Goal: Transaction & Acquisition: Book appointment/travel/reservation

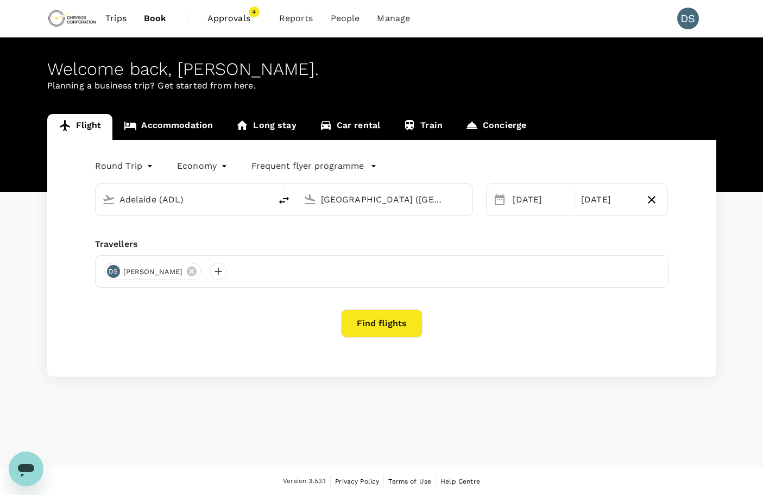
click at [202, 125] on link "Accommodation" at bounding box center [168, 127] width 112 height 26
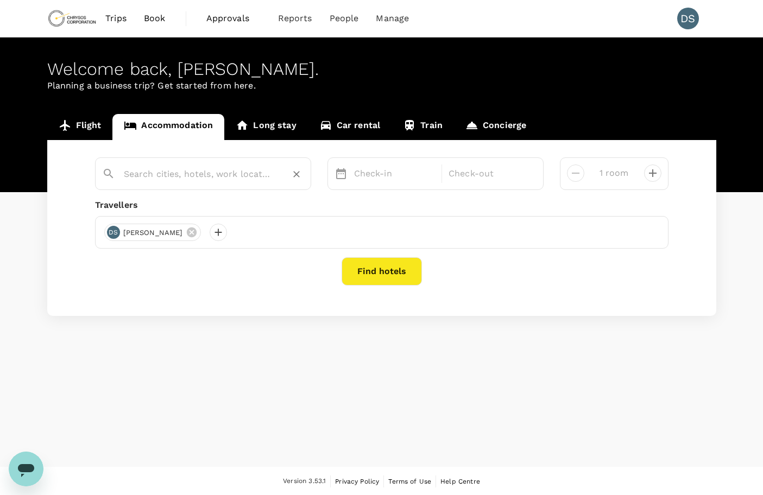
click at [183, 169] on input "text" at bounding box center [199, 174] width 150 height 17
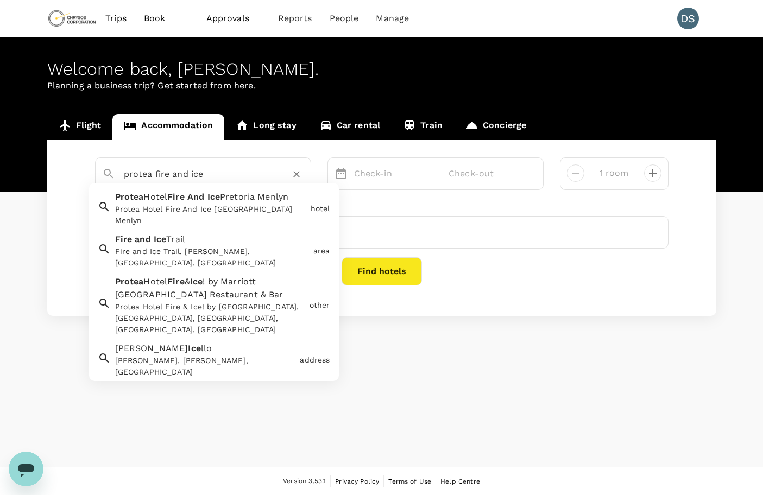
click at [161, 276] on span "Hotel" at bounding box center [155, 281] width 24 height 10
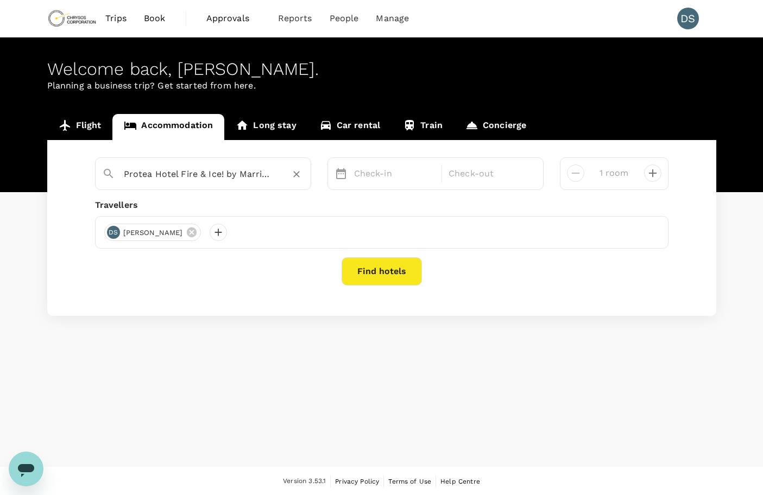
type input "Protea Hotel Fire & Ice! by Marriott Cape Town Restaurant & Bar"
click at [394, 272] on button "Find hotels" at bounding box center [381, 271] width 80 height 28
click at [378, 180] on p "Check-in" at bounding box center [394, 173] width 81 height 13
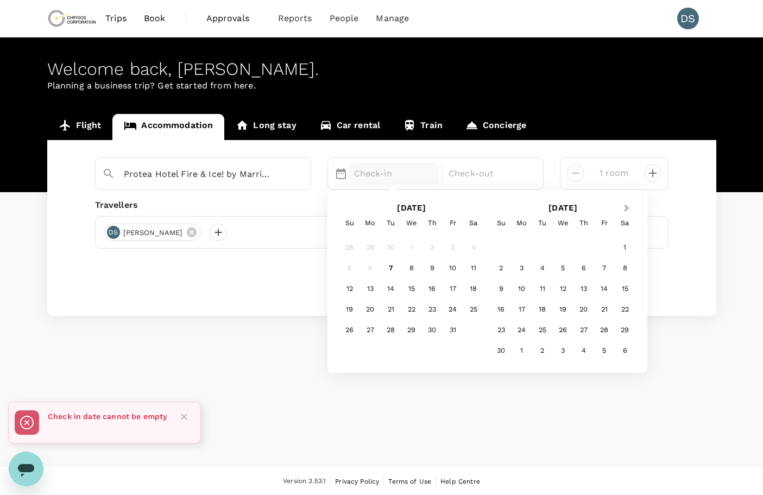
click at [628, 213] on button "Next Month" at bounding box center [627, 208] width 17 height 17
click at [629, 212] on button "Next Month" at bounding box center [627, 208] width 17 height 17
click at [503, 245] on div "1" at bounding box center [501, 247] width 21 height 21
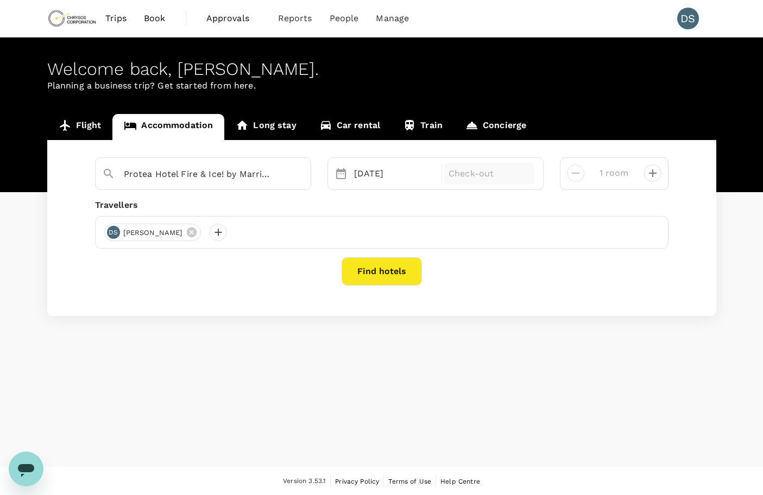
click at [488, 173] on p "Check-out" at bounding box center [488, 173] width 81 height 13
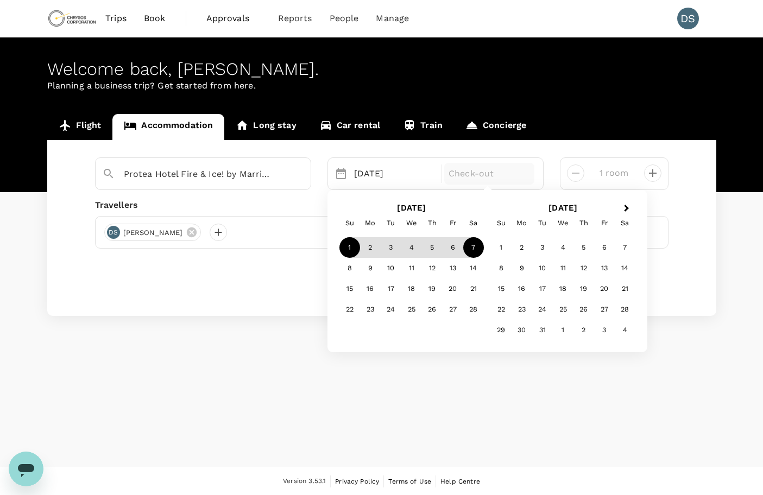
click at [470, 245] on div "7" at bounding box center [473, 247] width 21 height 21
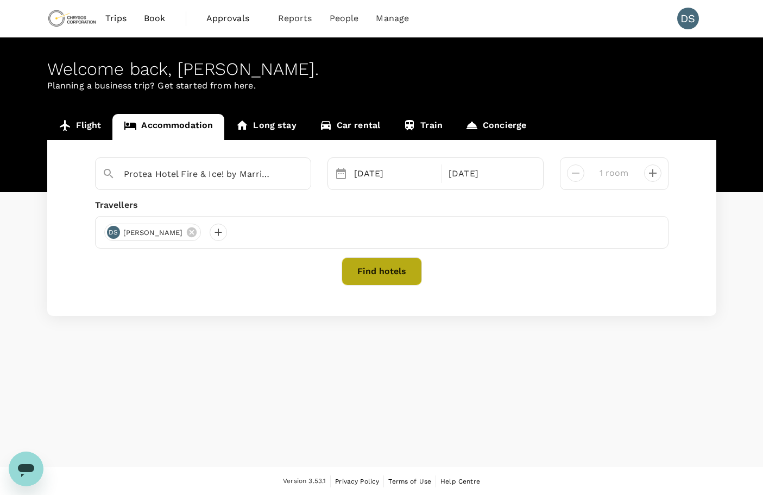
click at [396, 272] on button "Find hotels" at bounding box center [381, 271] width 80 height 28
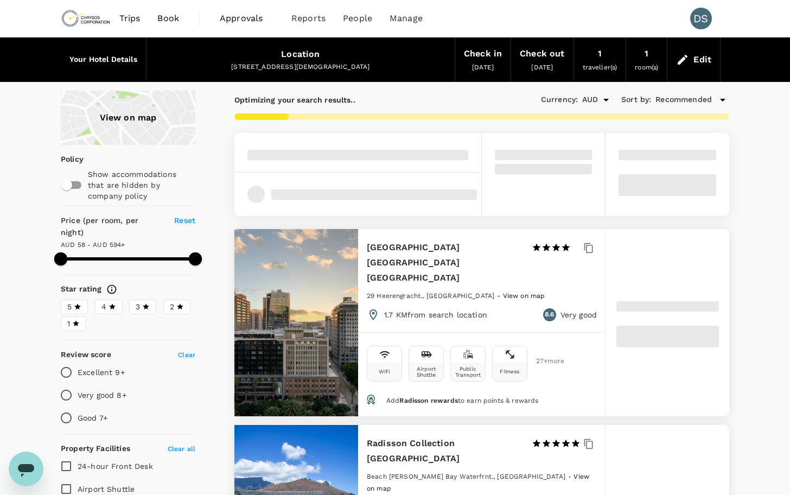
type input "592.65"
type input "AUD"
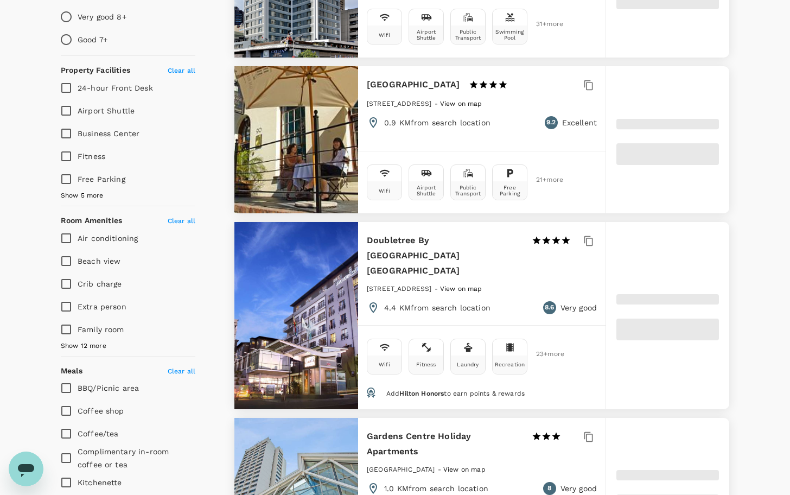
scroll to position [380, 0]
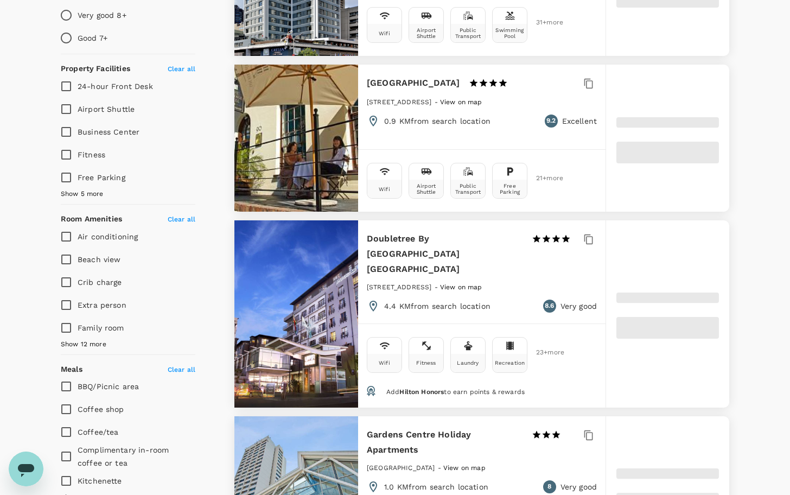
type input "593.35"
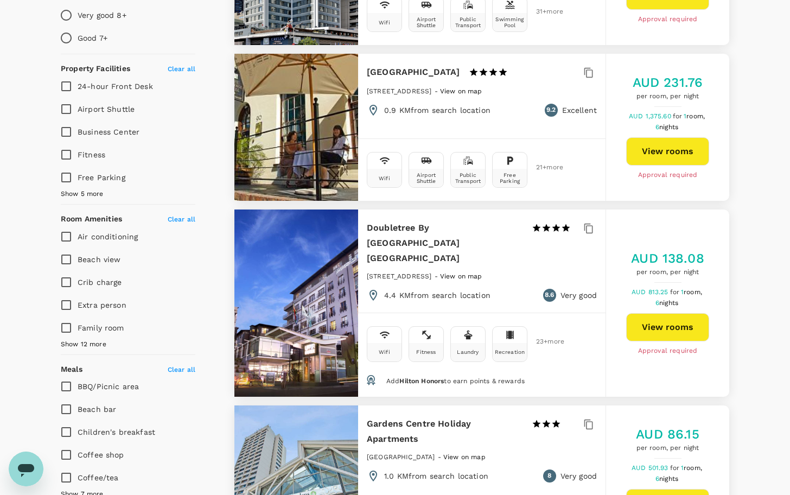
type input "48.35"
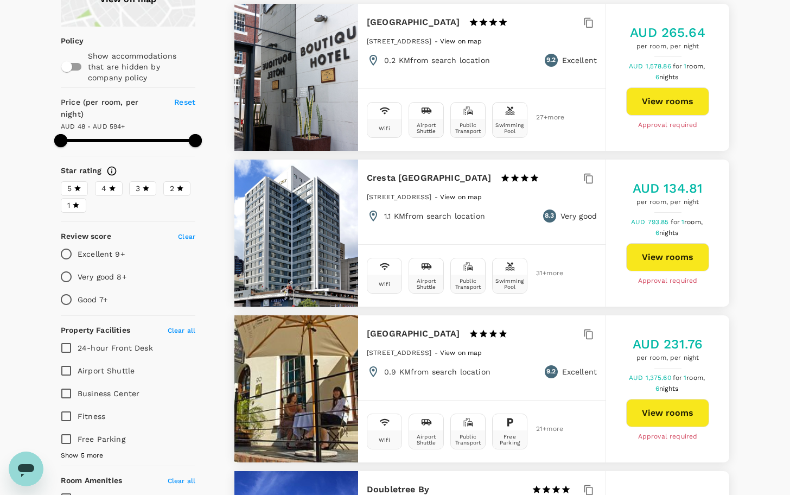
scroll to position [0, 0]
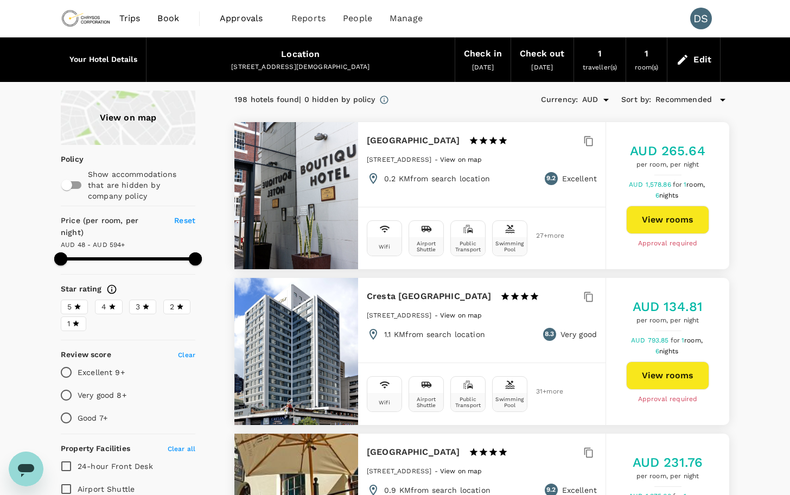
click at [119, 118] on div "View on map" at bounding box center [128, 118] width 135 height 54
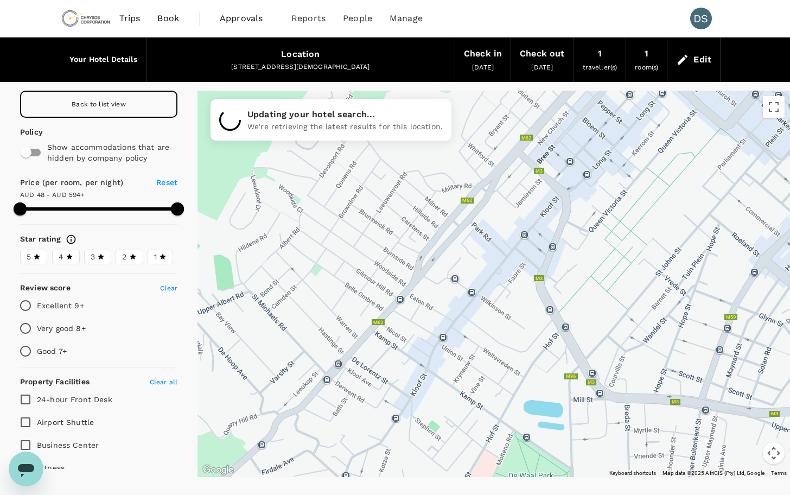
drag, startPoint x: 512, startPoint y: 274, endPoint x: 575, endPoint y: 278, distance: 63.7
click at [575, 278] on div at bounding box center [494, 284] width 593 height 386
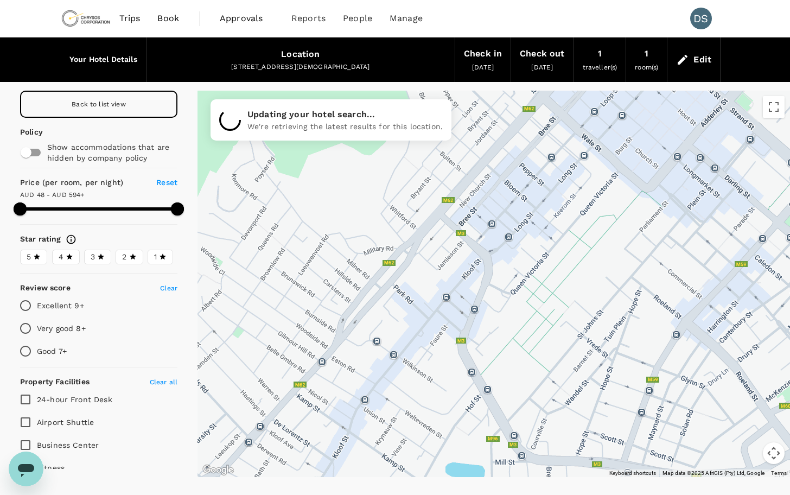
drag, startPoint x: 513, startPoint y: 208, endPoint x: 432, endPoint y: 272, distance: 103.9
click at [432, 272] on div at bounding box center [494, 284] width 593 height 386
type input "593.35"
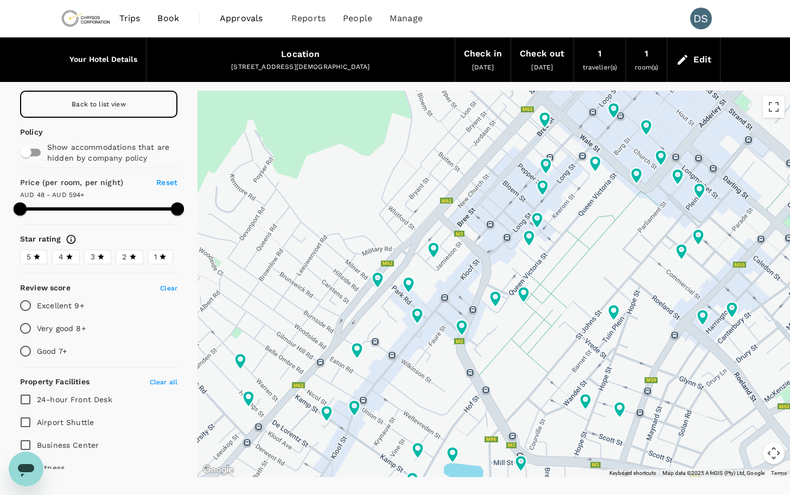
click at [25, 325] on input "Very good 8+" at bounding box center [25, 328] width 23 height 23
radio input "true"
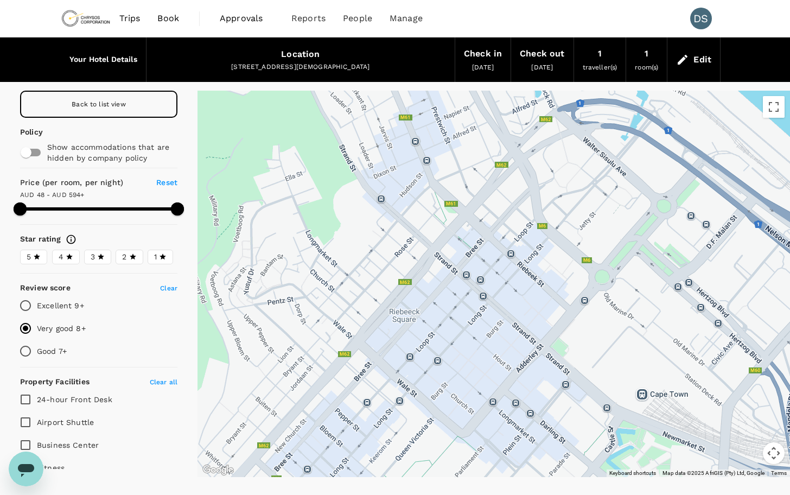
drag, startPoint x: 599, startPoint y: 186, endPoint x: 416, endPoint y: 433, distance: 306.6
click at [416, 433] on div at bounding box center [494, 284] width 593 height 386
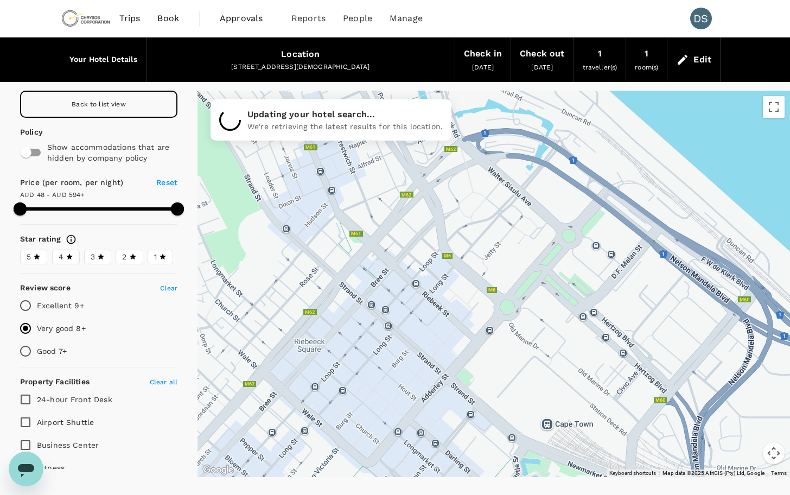
drag, startPoint x: 583, startPoint y: 207, endPoint x: 488, endPoint y: 238, distance: 99.9
click at [488, 238] on div at bounding box center [494, 284] width 593 height 386
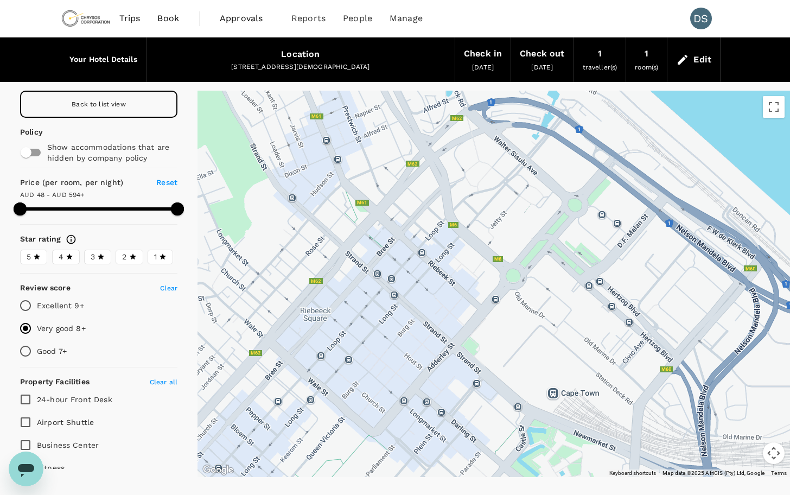
drag, startPoint x: 459, startPoint y: 322, endPoint x: 463, endPoint y: 292, distance: 30.7
click at [463, 292] on div at bounding box center [494, 284] width 593 height 386
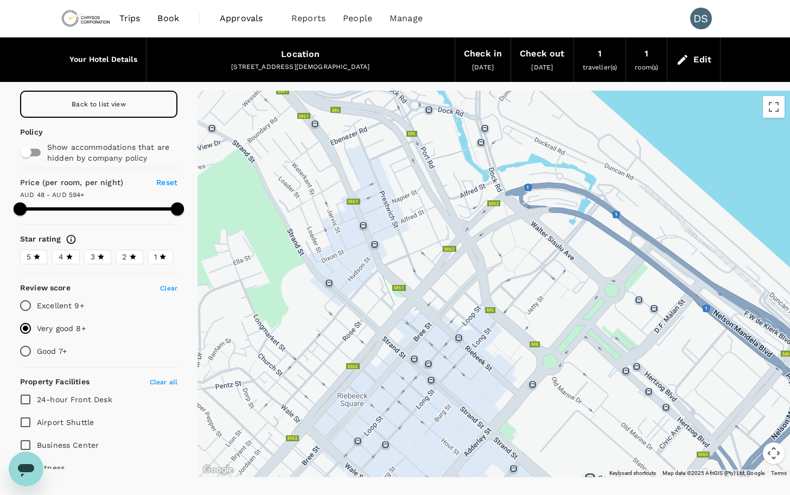
drag, startPoint x: 420, startPoint y: 157, endPoint x: 456, endPoint y: 245, distance: 95.4
click at [456, 245] on div at bounding box center [494, 284] width 593 height 386
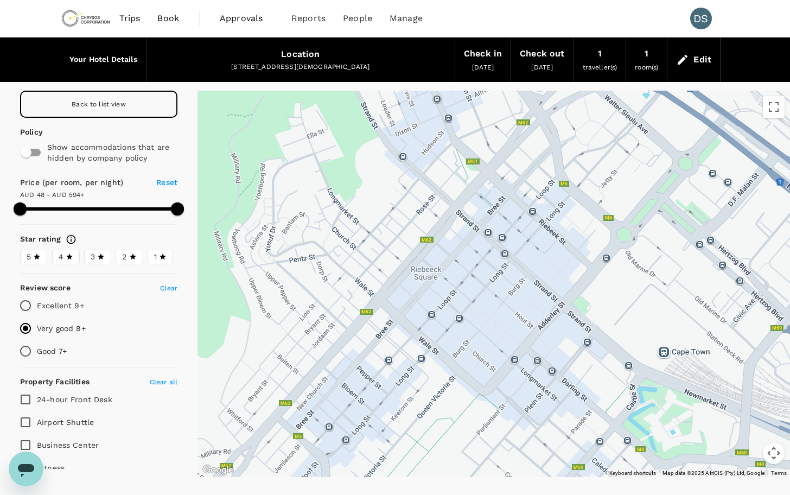
drag, startPoint x: 547, startPoint y: 312, endPoint x: 621, endPoint y: 180, distance: 151.7
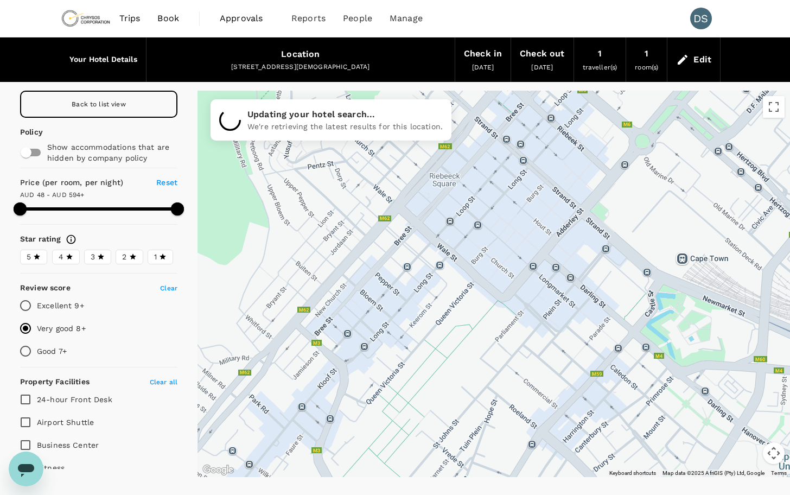
drag, startPoint x: 368, startPoint y: 374, endPoint x: 386, endPoint y: 281, distance: 95.2
click at [386, 281] on div at bounding box center [494, 284] width 593 height 386
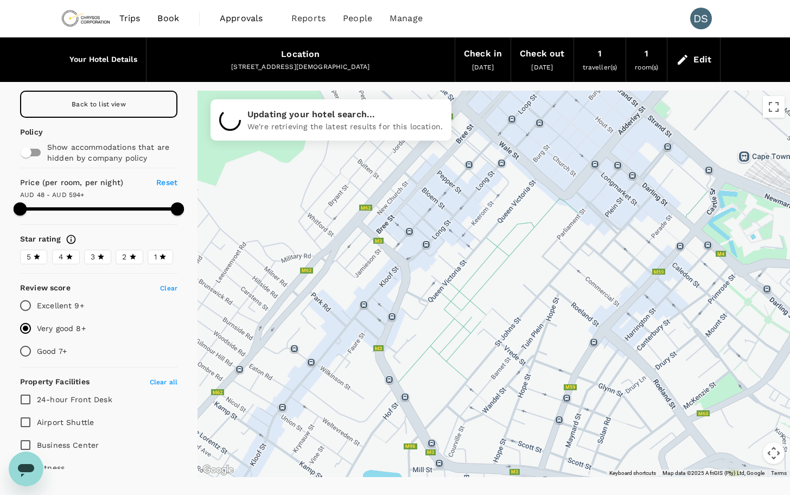
drag, startPoint x: 382, startPoint y: 308, endPoint x: 437, endPoint y: 223, distance: 101.9
click at [437, 223] on div at bounding box center [494, 284] width 593 height 386
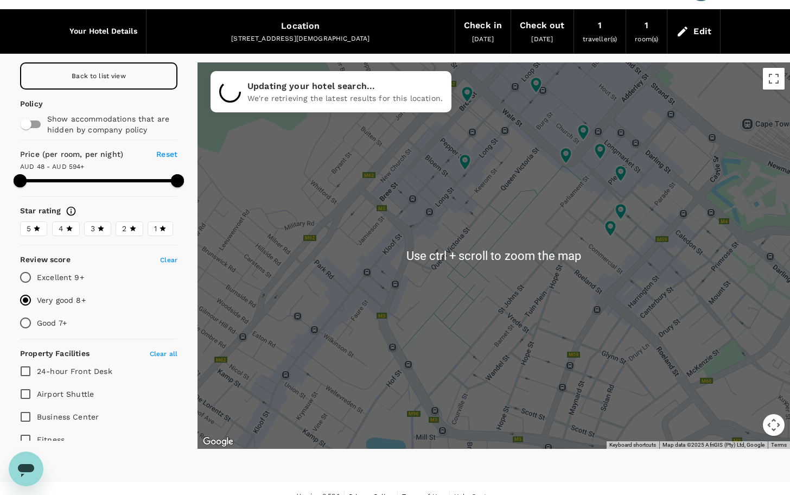
scroll to position [45, 0]
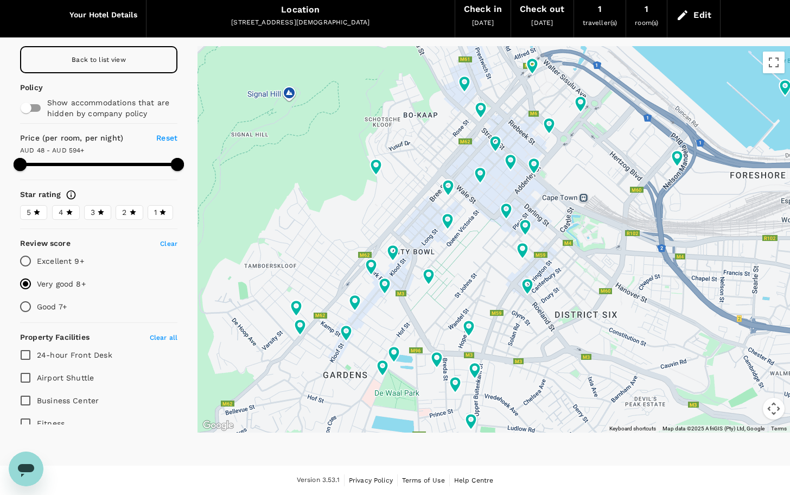
type input "593.35"
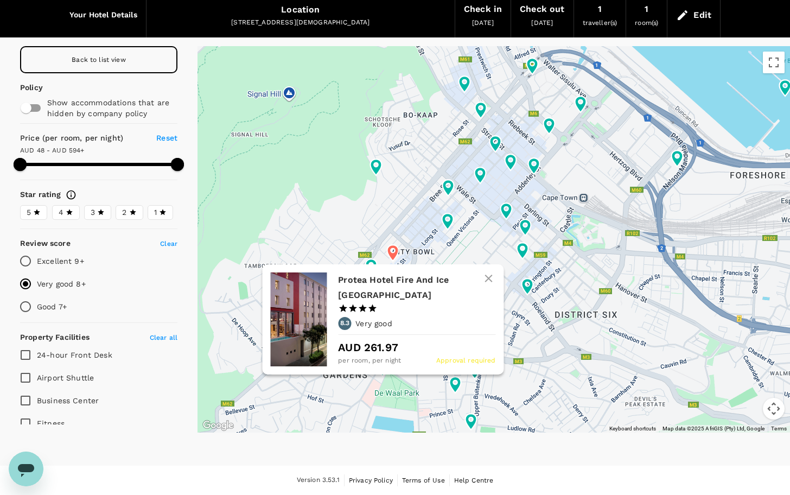
click at [391, 252] on icon at bounding box center [393, 253] width 11 height 16
click at [365, 280] on h6 "Protea Hotel Fire And Ice Cape Town" at bounding box center [412, 287] width 149 height 30
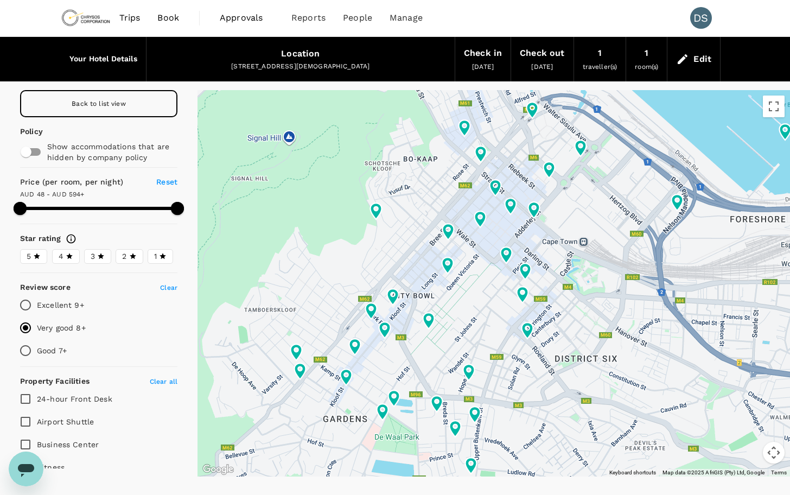
scroll to position [0, 0]
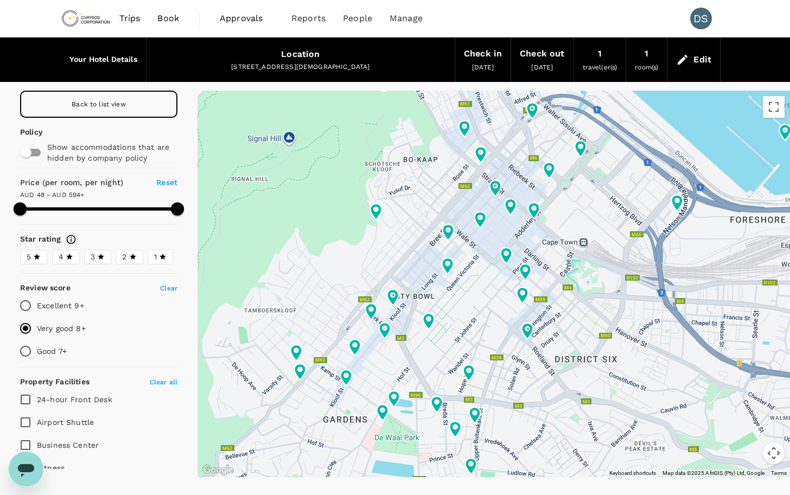
click at [482, 69] on span "01 Feb 2026" at bounding box center [483, 68] width 22 height 8
click at [690, 58] on div "Edit" at bounding box center [694, 60] width 53 height 38
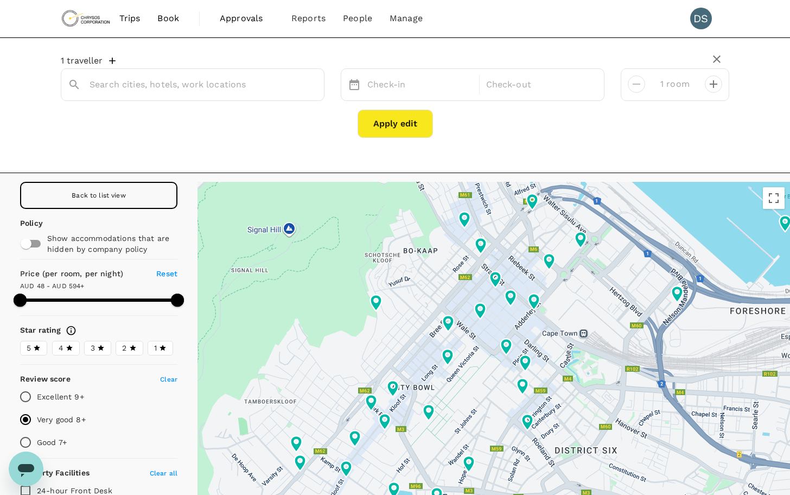
type input "Protea Hotel Fire & Ice! by Marriott Cape Town Restaurant & Bar"
click at [400, 85] on div "08 Feb" at bounding box center [420, 84] width 114 height 21
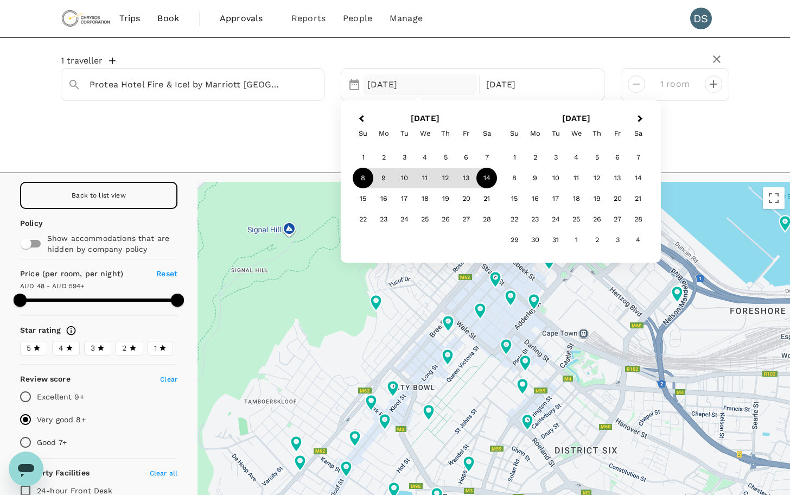
click at [688, 139] on div "1 traveller Protea Hotel Fire & Ice! by Marriott Cape Town Restaurant & Bar 08 …" at bounding box center [395, 97] width 669 height 100
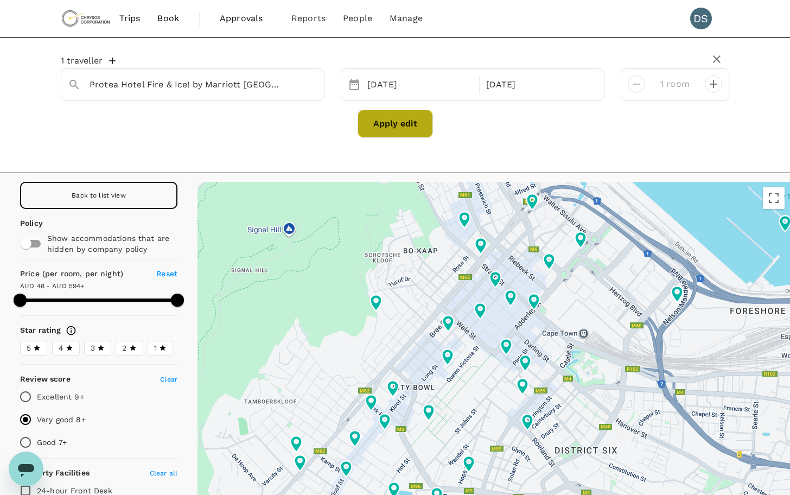
click at [396, 123] on button "Apply edit" at bounding box center [395, 124] width 75 height 28
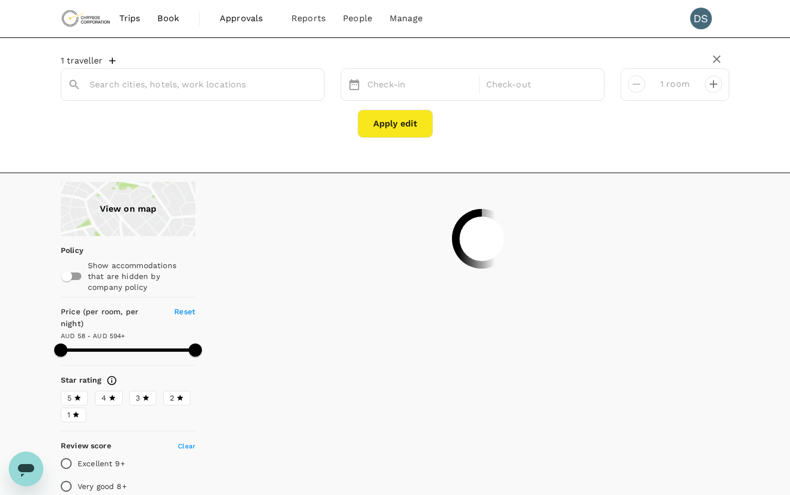
type input "Protea Hotel Fire & Ice! by Marriott Cape Town Restaurant & Bar"
type input "593.19"
type input "45.19"
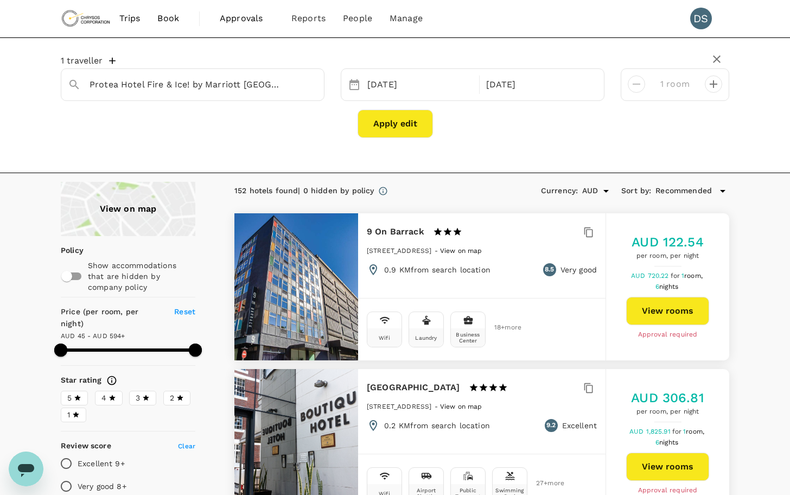
click at [151, 205] on div "View on map" at bounding box center [128, 209] width 135 height 54
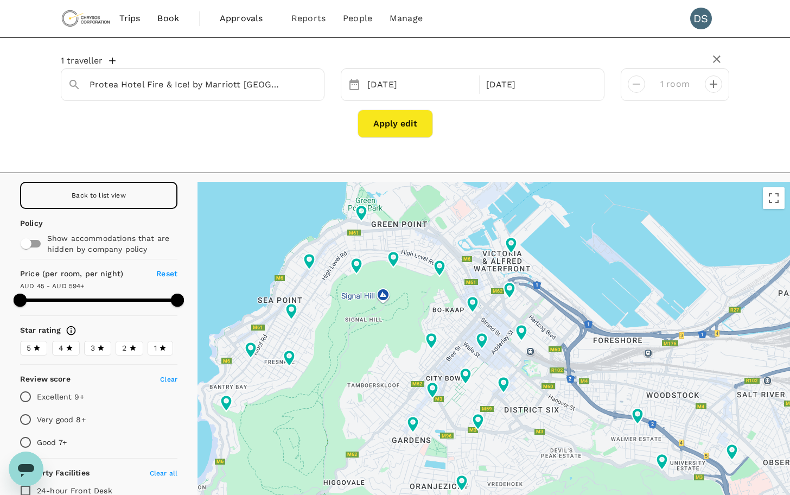
type input "593.19"
click at [28, 395] on input "Excellent 9+" at bounding box center [25, 396] width 23 height 23
radio input "true"
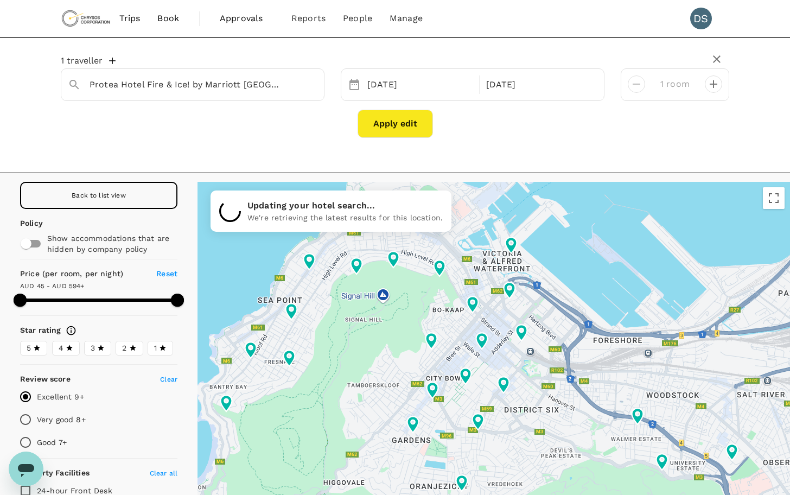
type input "593.19"
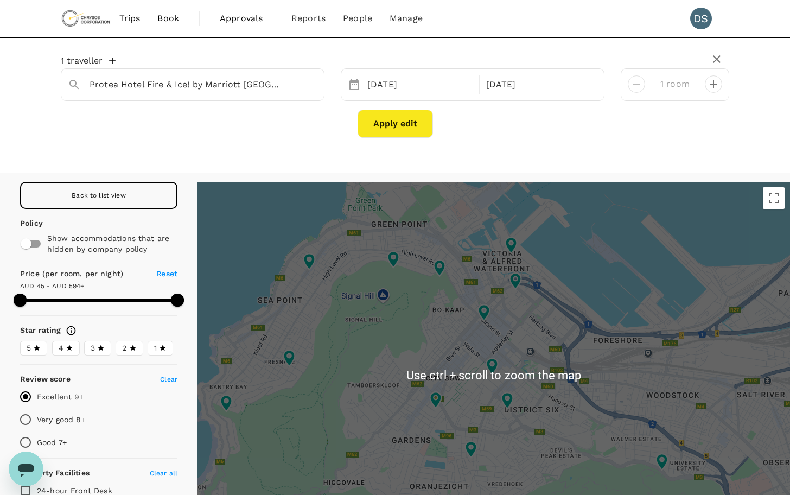
scroll to position [54, 0]
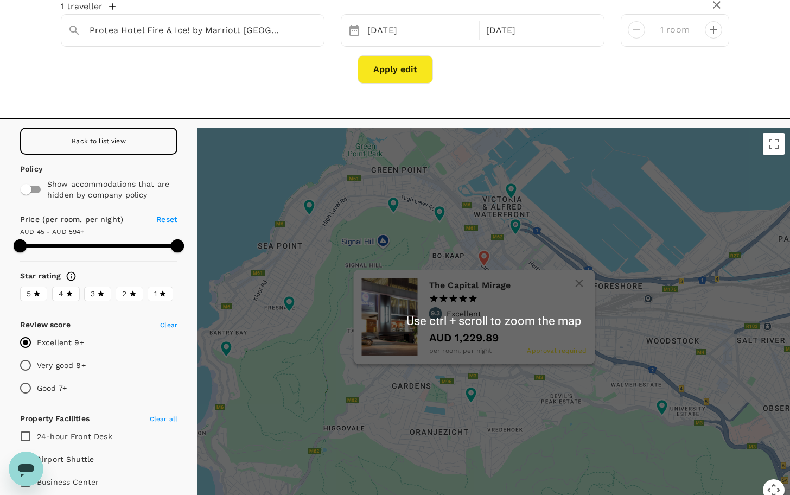
click at [484, 263] on icon at bounding box center [483, 258] width 11 height 16
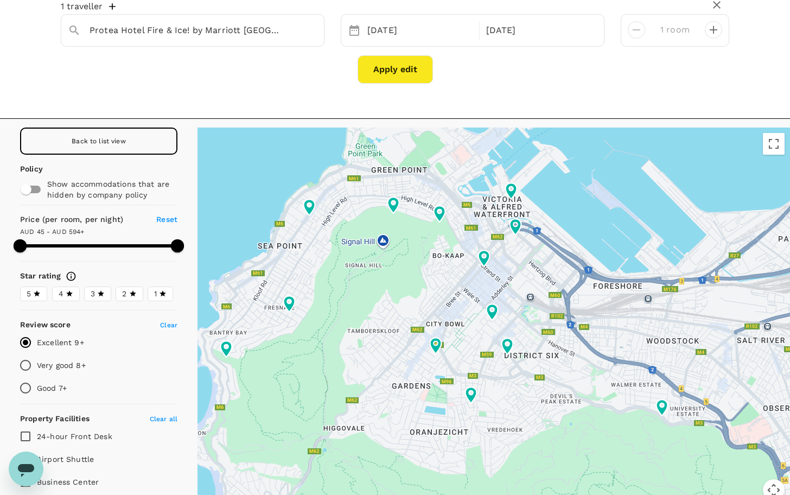
click at [25, 361] on input "Very good 8+" at bounding box center [25, 365] width 23 height 23
radio input "true"
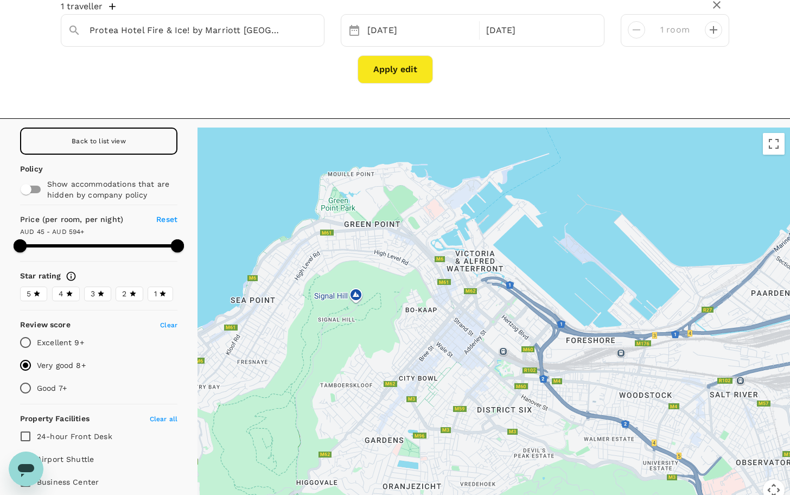
drag, startPoint x: 468, startPoint y: 285, endPoint x: 440, endPoint y: 341, distance: 62.1
click at [440, 341] on div at bounding box center [494, 321] width 593 height 386
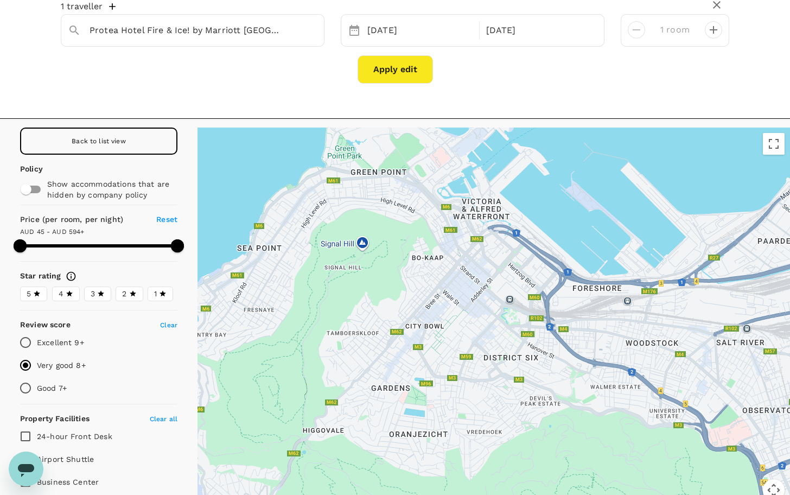
drag, startPoint x: 466, startPoint y: 241, endPoint x: 472, endPoint y: 182, distance: 58.9
click at [472, 182] on div at bounding box center [494, 321] width 593 height 386
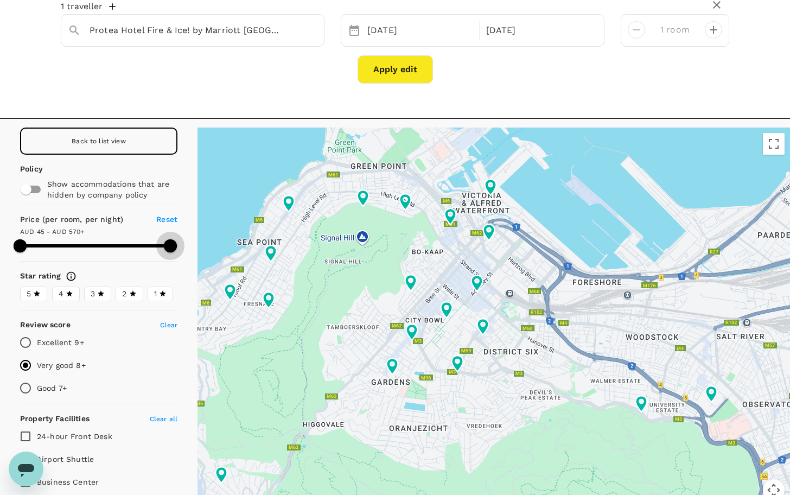
click at [164, 244] on span at bounding box center [170, 245] width 13 height 13
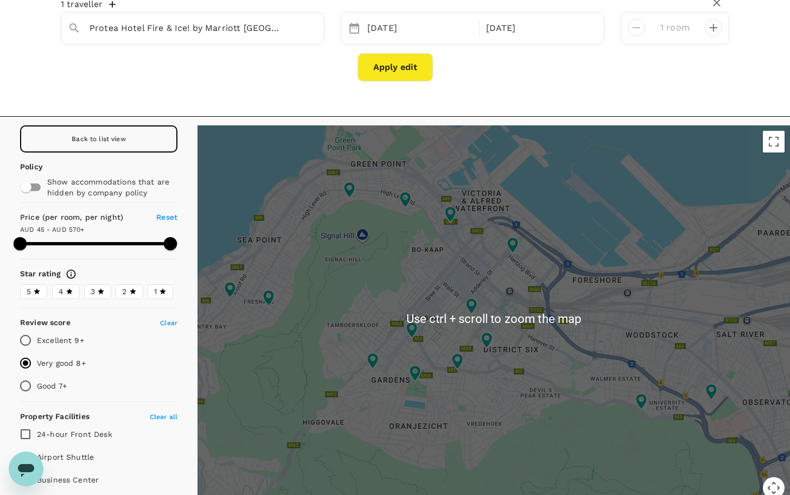
scroll to position [109, 0]
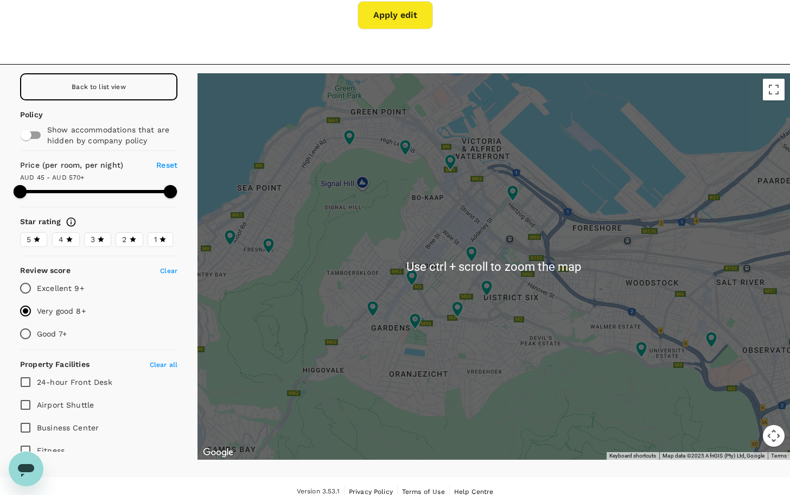
click at [364, 260] on div at bounding box center [494, 266] width 593 height 386
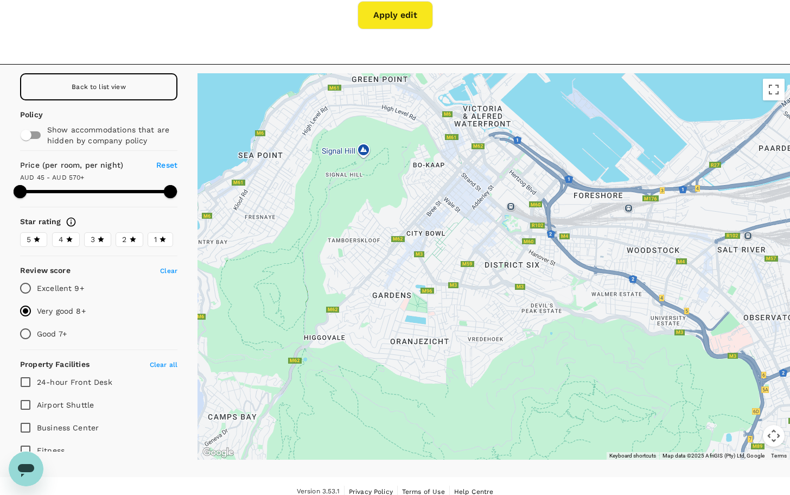
drag, startPoint x: 364, startPoint y: 256, endPoint x: 366, endPoint y: 186, distance: 70.0
click at [366, 186] on div at bounding box center [494, 266] width 593 height 386
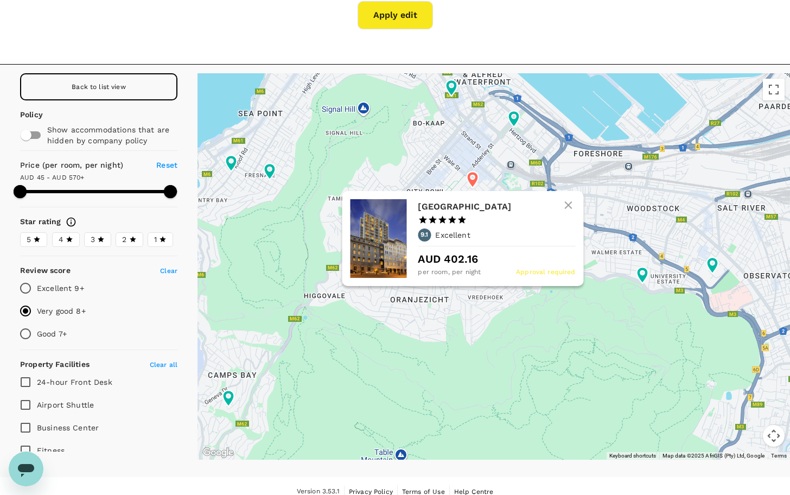
click at [472, 176] on icon at bounding box center [473, 180] width 20 height 20
click at [453, 211] on h6 "Taj Cape Town" at bounding box center [492, 206] width 149 height 15
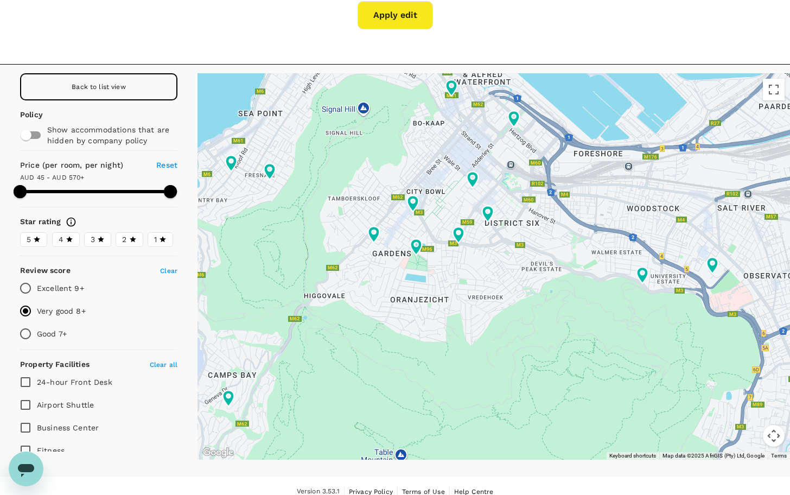
type input "570.19"
type input "59.19"
type input "570.19"
type input "59.19"
type input "570.19"
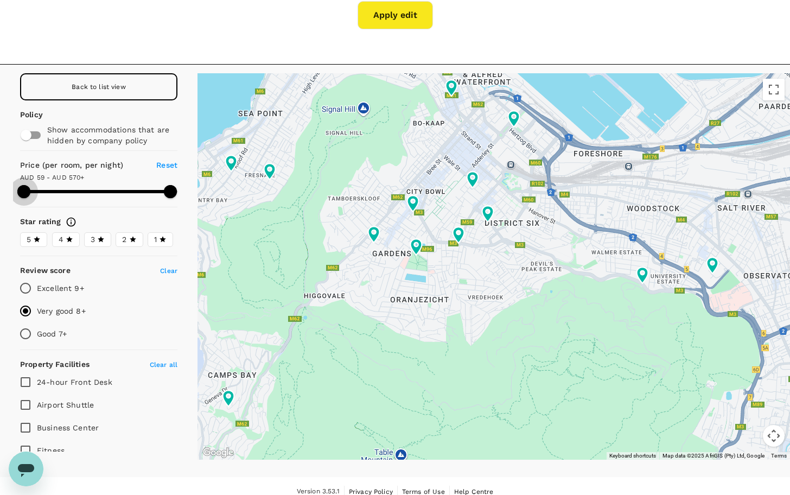
type input "61.19"
type input "570.19"
type input "67.19"
type input "570.19"
type input "81.19"
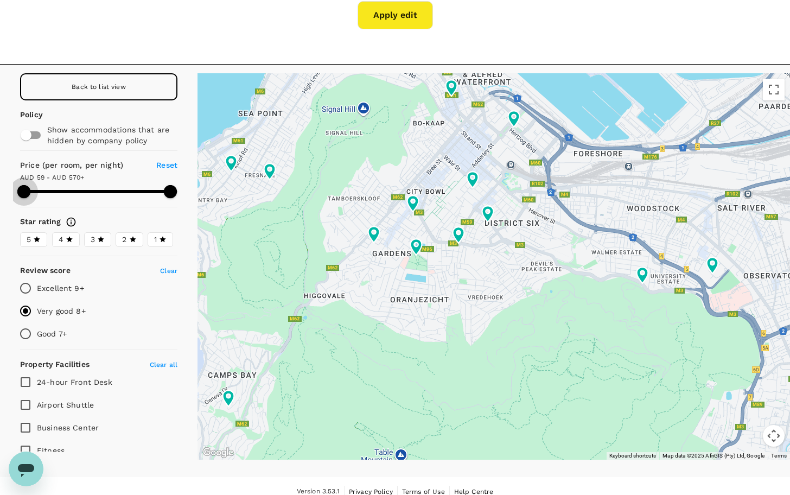
type input "570.19"
type input "87.19"
type input "570.19"
type input "89.19"
type input "570.19"
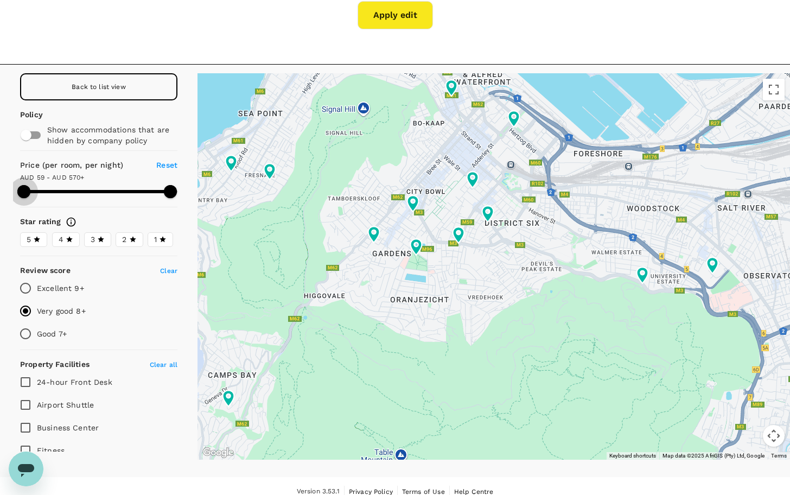
type input "93.19"
type input "570.19"
type input "99.19"
type input "570.19"
type input "105.19"
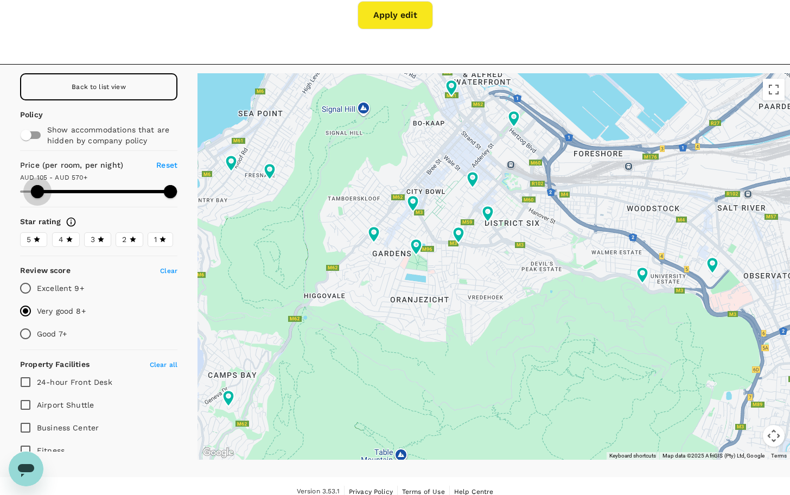
type input "570.19"
type input "105.19"
type input "570.19"
type input "107.19"
type input "570.19"
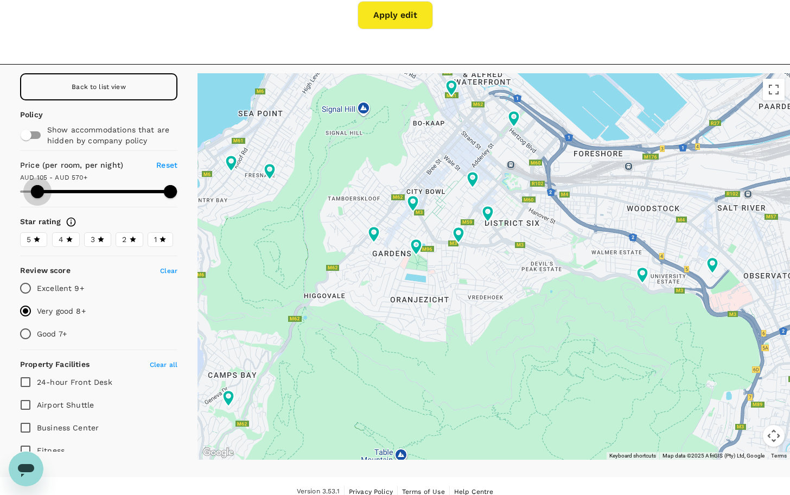
type input "107.19"
type input "570.19"
type input "109.19"
type input "570.19"
type input "111.19"
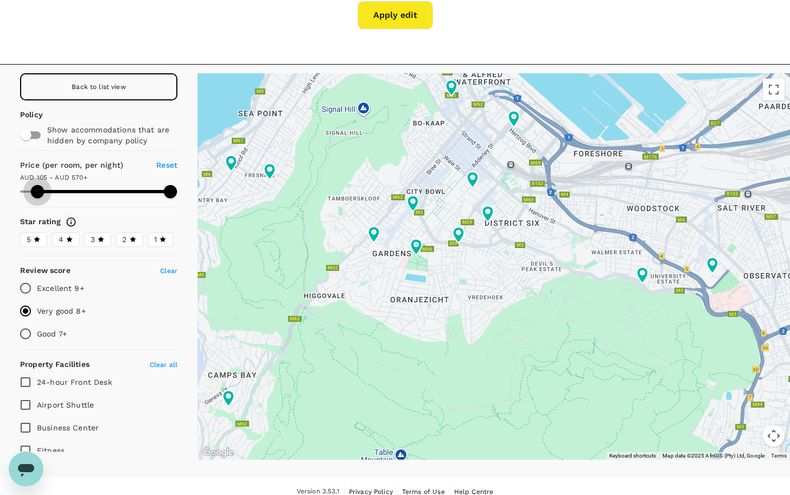
type input "570.19"
type input "113.19"
type input "570.19"
type input "117.19"
type input "570.19"
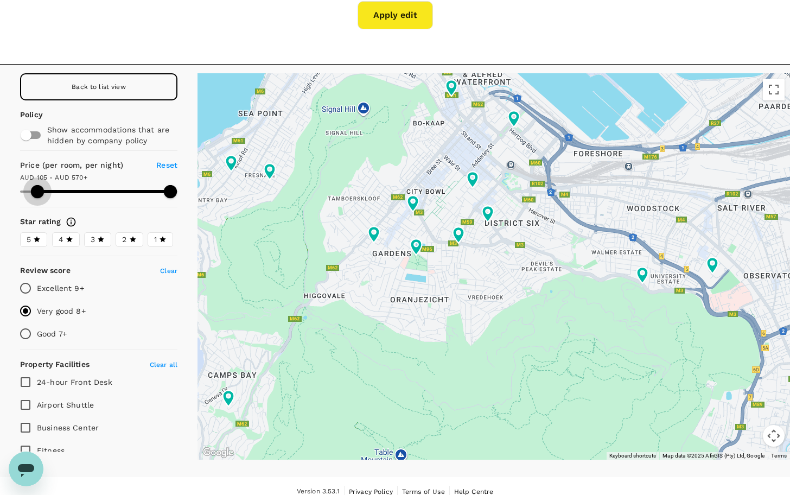
type input "119.19"
type input "570.19"
type input "129.19"
type input "570.19"
type input "129.19"
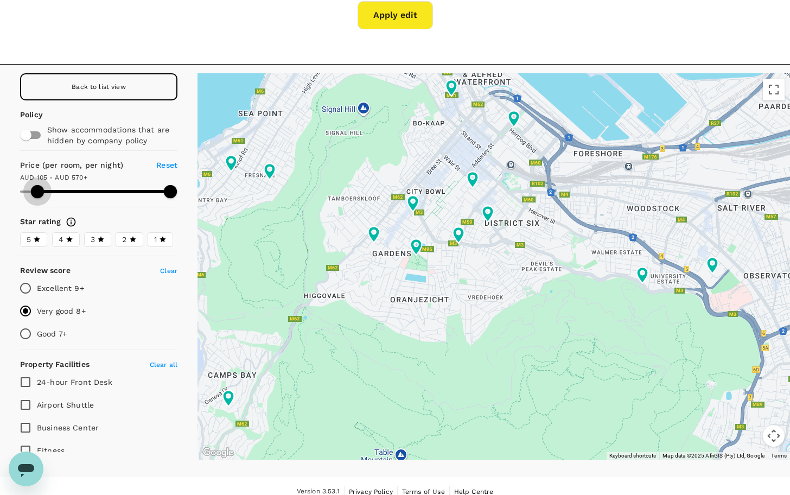
type input "570.19"
type input "131.19"
type input "570.19"
type input "131.19"
type input "570.19"
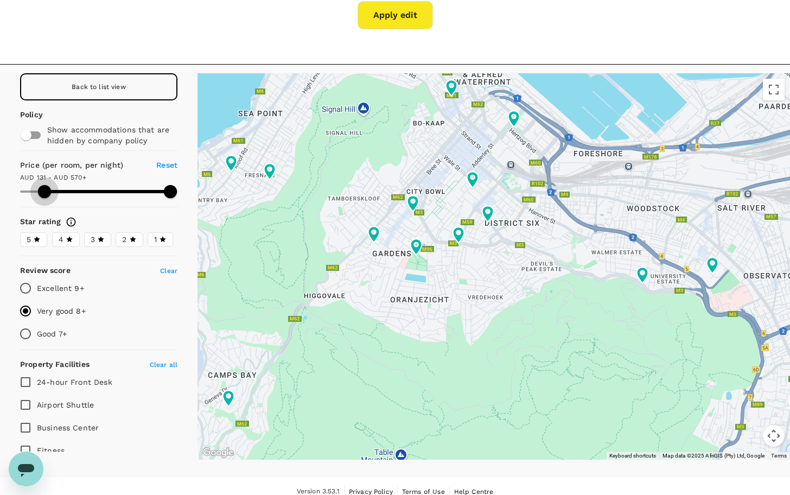
type input "135.19"
type input "570.19"
type input "137.19"
type input "570.19"
type input "141.19"
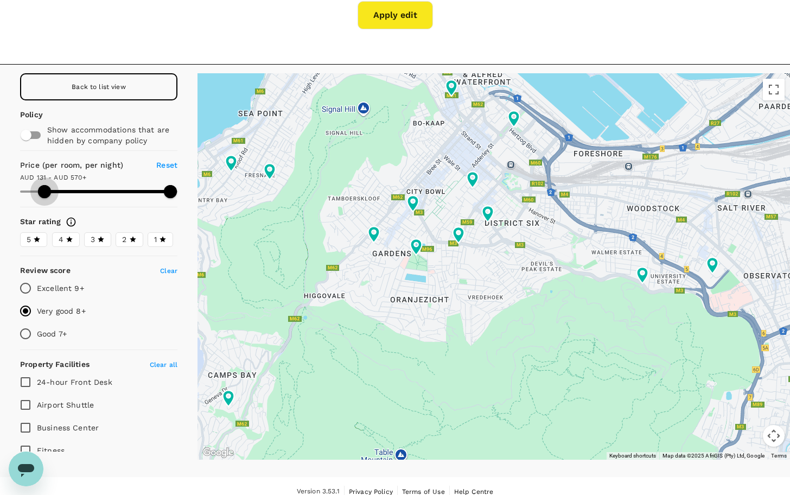
type input "570.19"
type input "141.19"
type input "570.19"
type input "143.19"
type input "570.19"
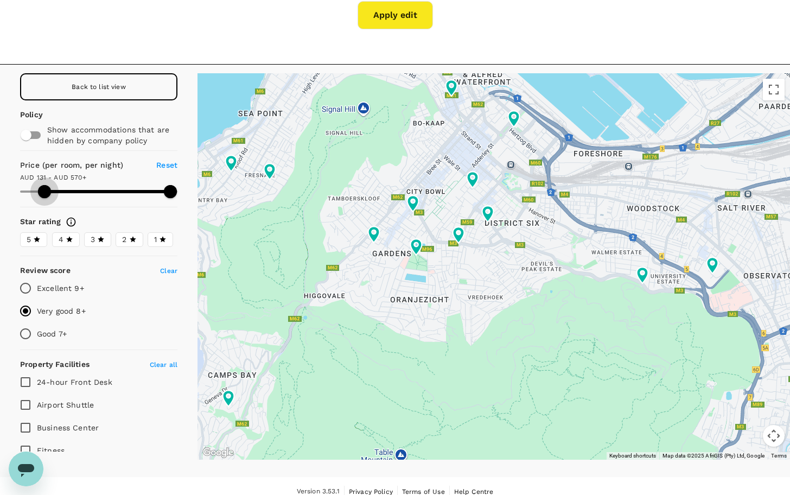
type input "143.19"
type input "570.19"
type input "145.19"
type input "570.19"
type input "147.19"
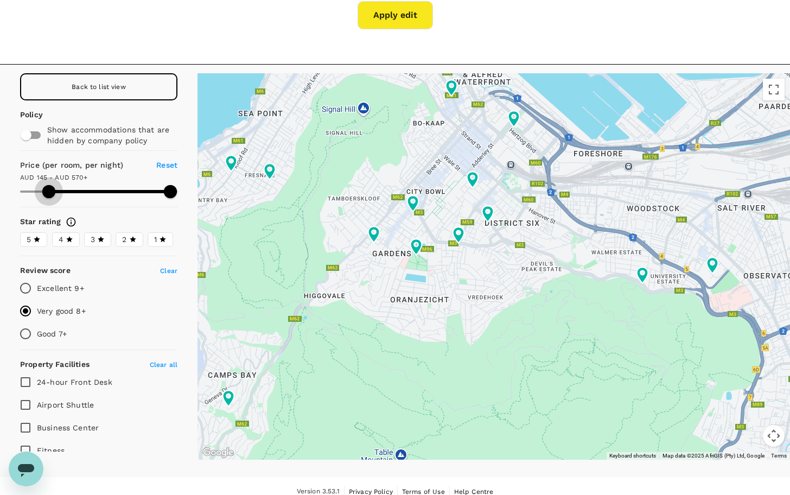
type input "570.19"
type input "149.19"
type input "570.19"
type input "149.19"
type input "570.19"
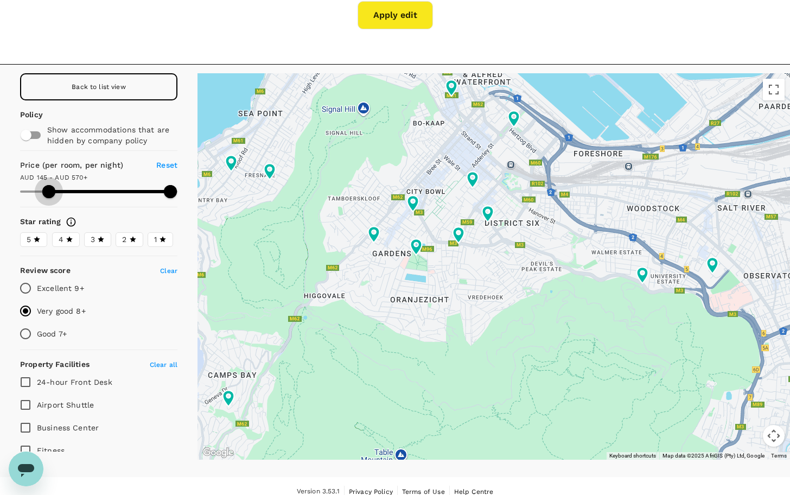
type input "151.19"
type input "570.19"
type input "153.19"
type input "570.19"
type input "155.19"
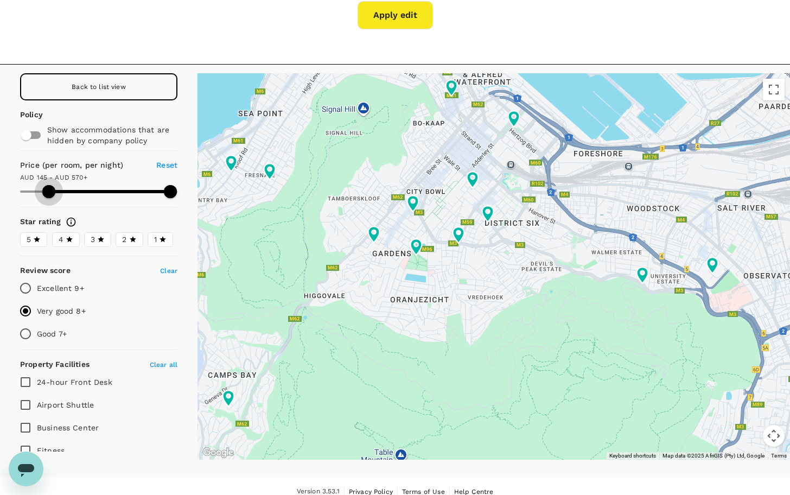
type input "570.19"
type input "159.19"
type input "570.19"
type input "159.19"
type input "570.19"
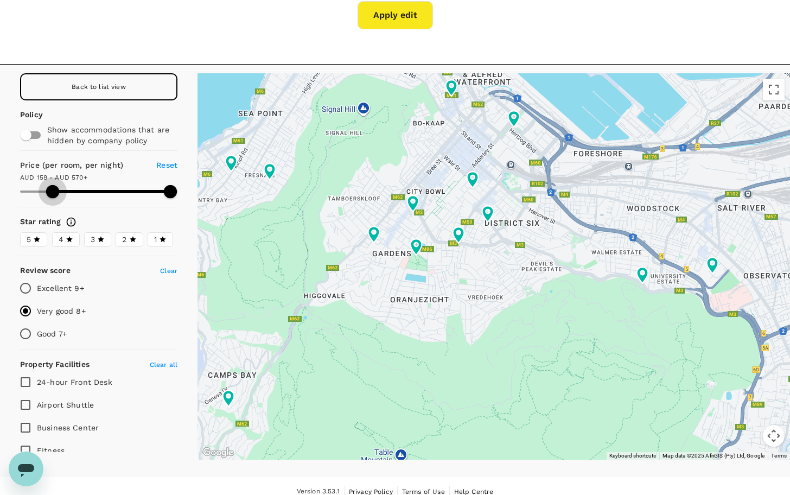
type input "161.19"
type input "570.19"
type input "161.19"
type input "570.19"
type input "163.19"
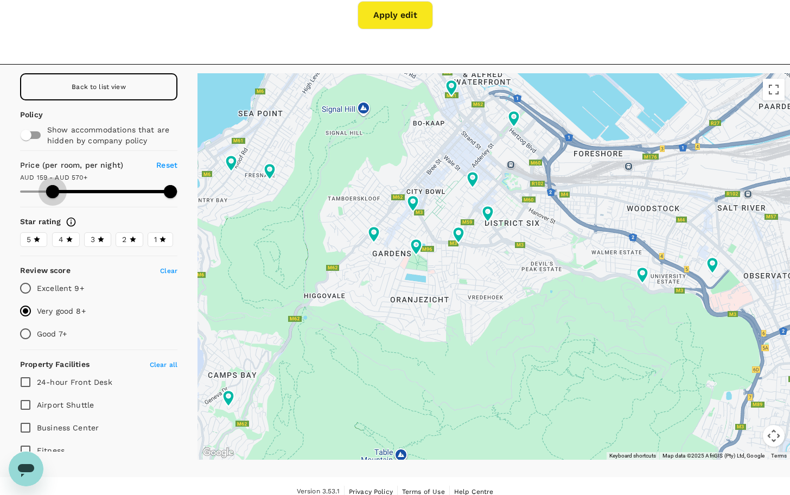
type input "570.19"
type input "163.19"
type input "570.19"
type input "165.19"
type input "570.19"
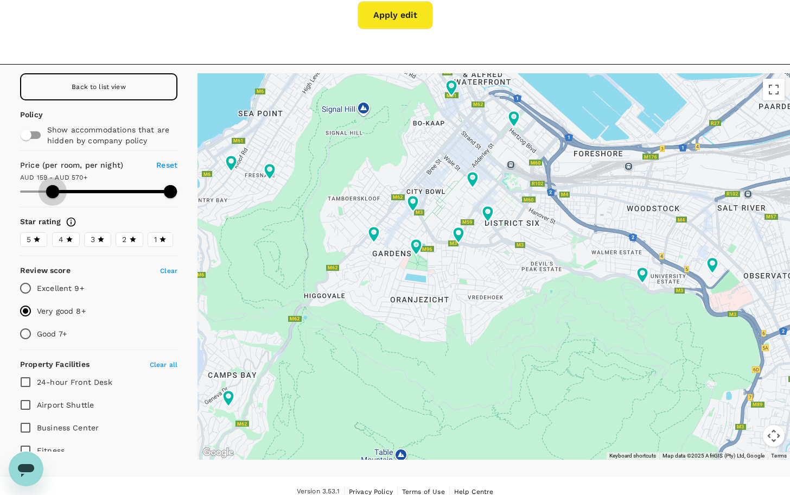
type input "165.19"
type input "570.19"
type input "169.19"
type input "570.19"
type input "171.19"
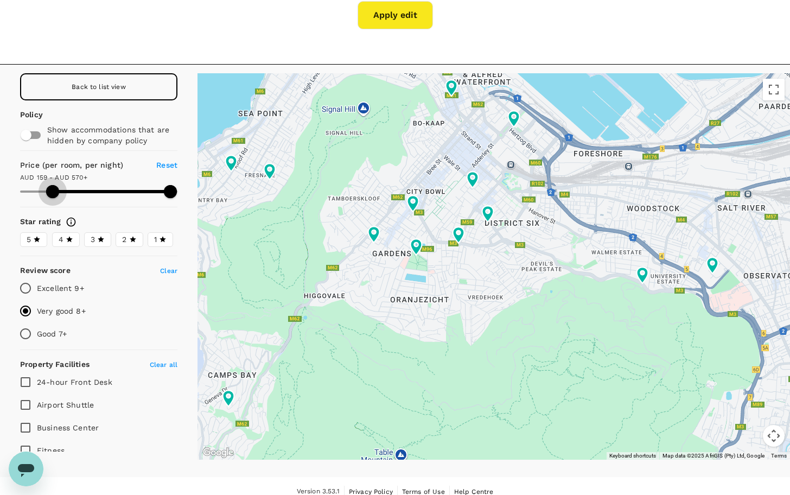
type input "570.19"
type input "175.19"
type input "570.19"
type input "177.19"
type input "570.19"
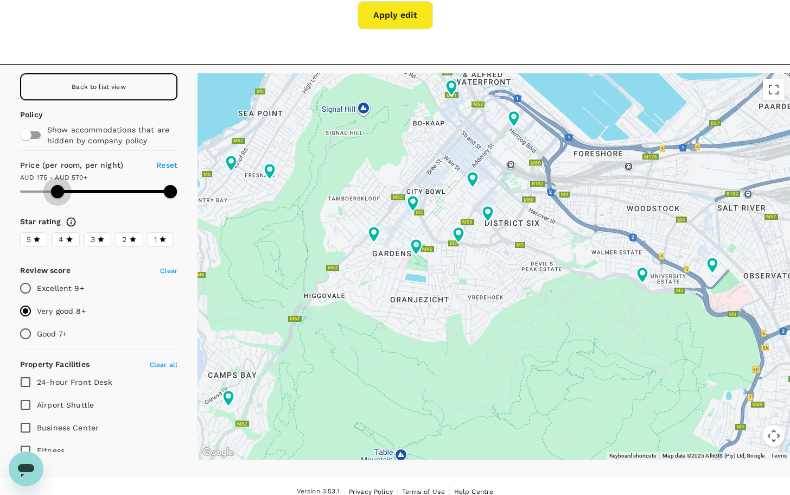
type input "177.19"
type input "570.19"
type input "179.19"
type input "570.19"
type input "181.19"
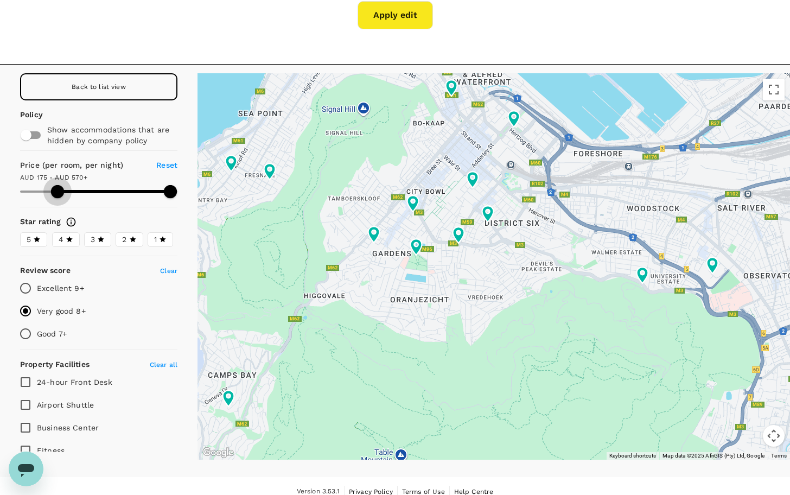
type input "570.19"
type input "183.19"
type input "570.19"
type input "183.19"
type input "570.19"
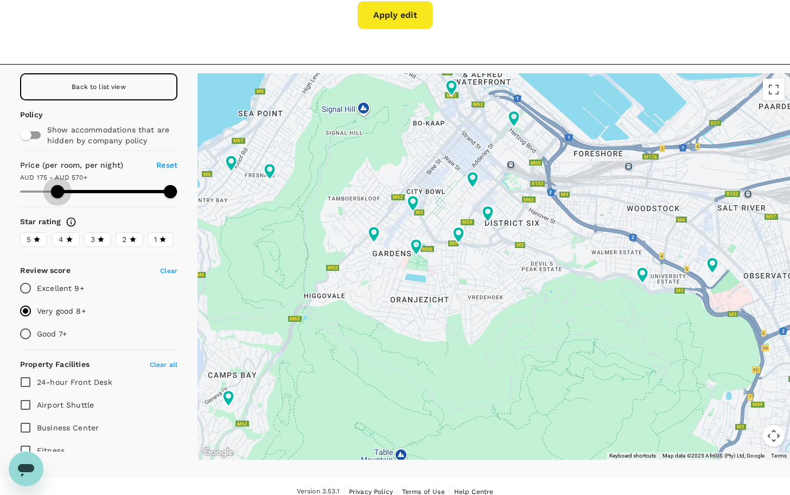
type input "185.19"
type input "570.19"
type input "187.19"
type input "570.19"
type input "187.19"
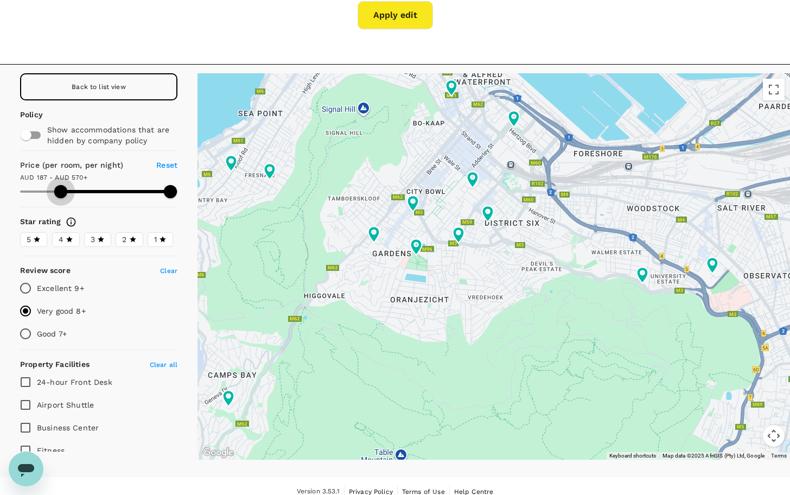
type input "570.19"
type input "189.19"
type input "570.19"
type input "193.19"
type input "570.19"
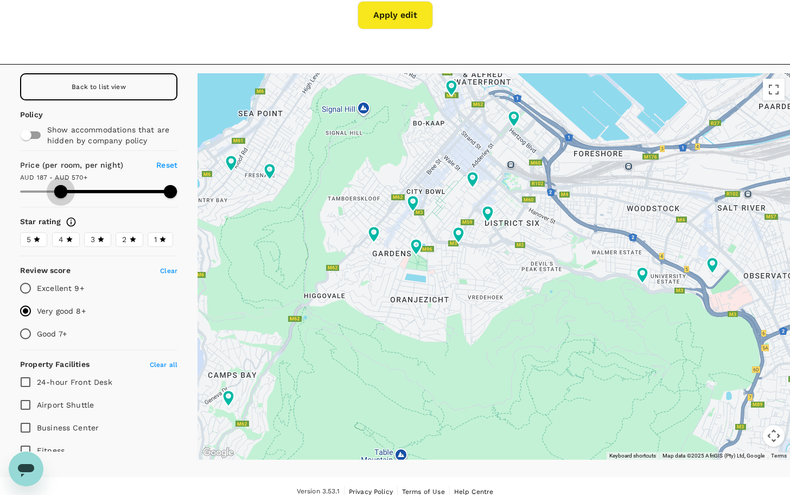
type input "193.19"
type input "570.19"
type input "195.19"
type input "570.19"
type input "195.19"
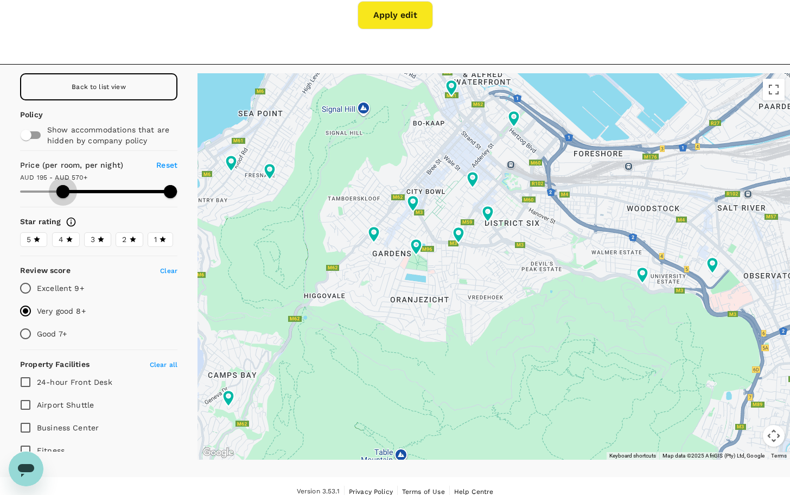
type input "570.19"
type input "197.19"
type input "570.19"
type input "199.19"
type input "570.19"
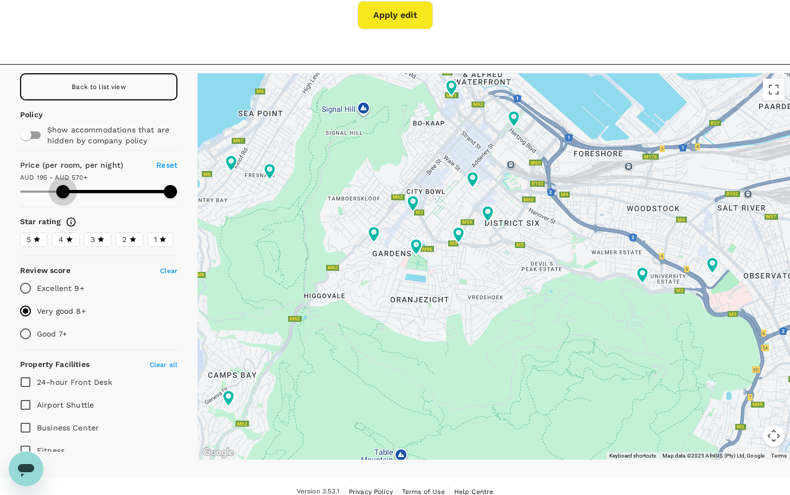
type input "199.19"
type input "570.19"
type input "201.19"
type input "570.19"
type input "201.19"
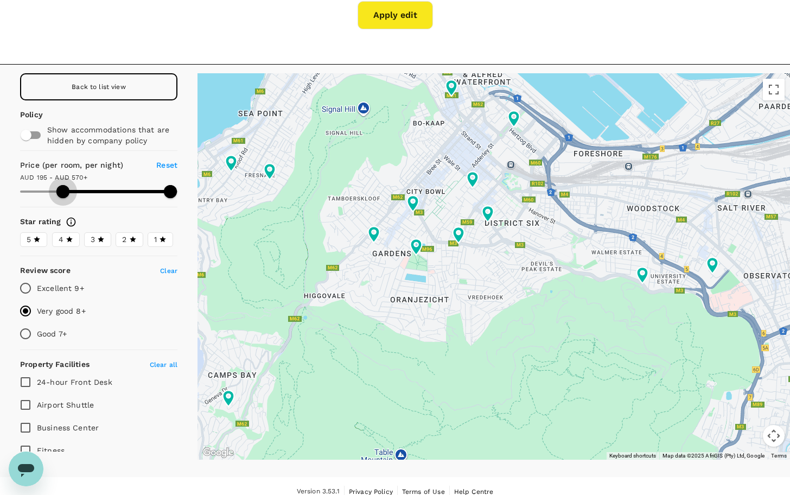
type input "570.19"
type input "203.19"
type input "570.19"
drag, startPoint x: 24, startPoint y: 189, endPoint x: 63, endPoint y: 189, distance: 39.1
click at [63, 189] on span at bounding box center [65, 191] width 13 height 13
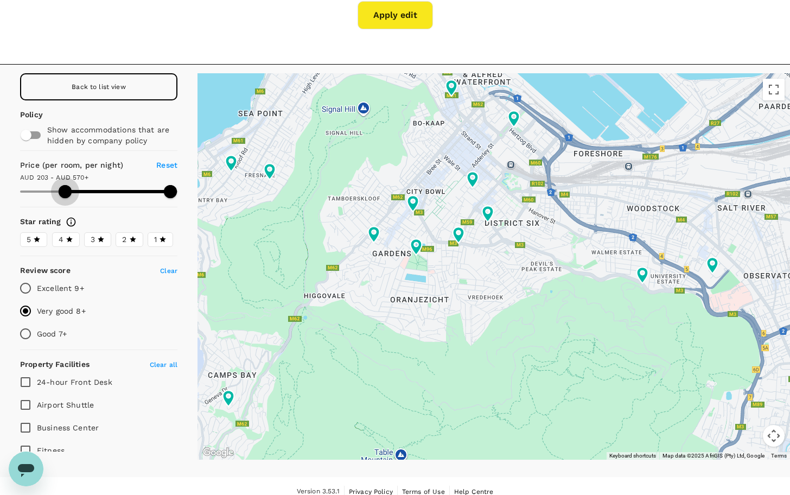
type input "203.19"
type input "570.19"
type input "203.19"
type input "570.19"
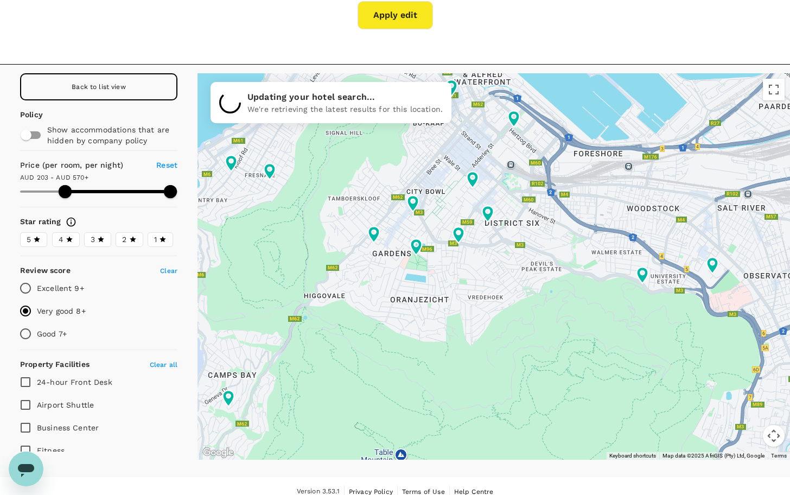
type input "203.19"
type input "570.19"
type input "203.19"
type input "570.19"
type input "203.19"
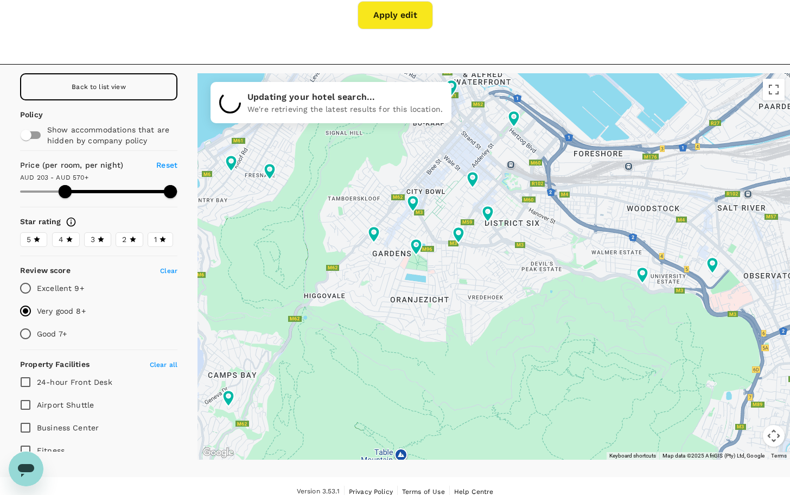
type input "570.19"
type input "203.19"
type input "570.19"
type input "203.19"
type input "570.19"
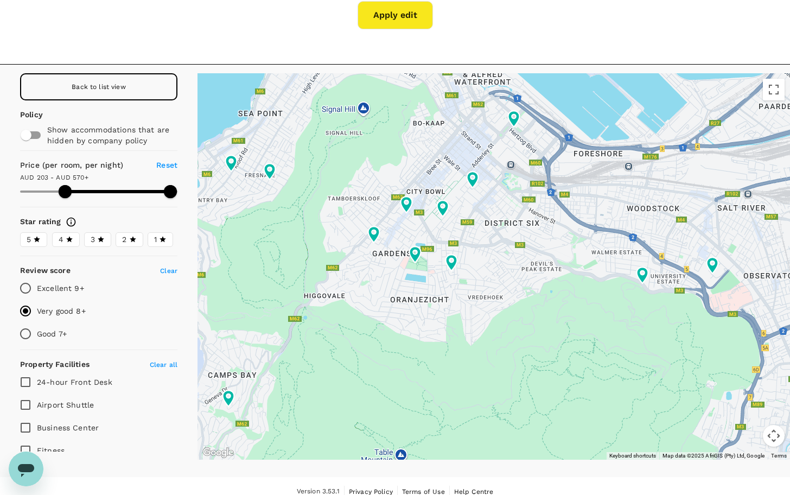
type input "217.19"
type input "570.19"
type input "217.19"
type input "570.19"
type input "221.19"
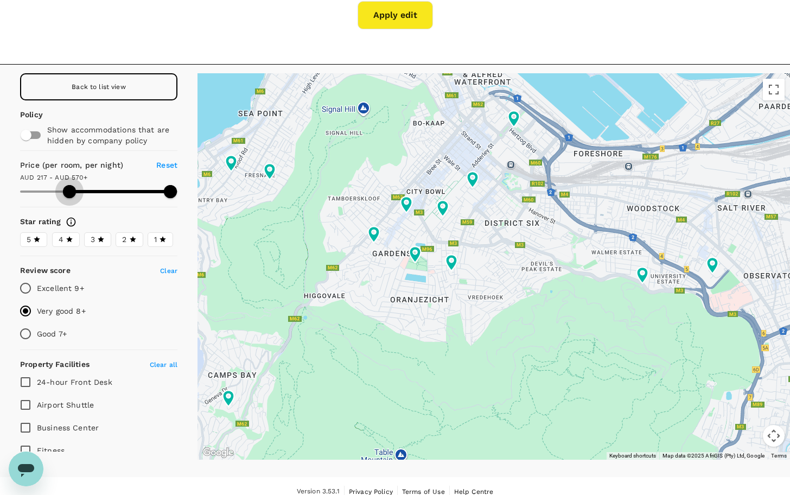
type input "570.19"
type input "225.19"
type input "570.19"
type input "227.19"
type input "570.19"
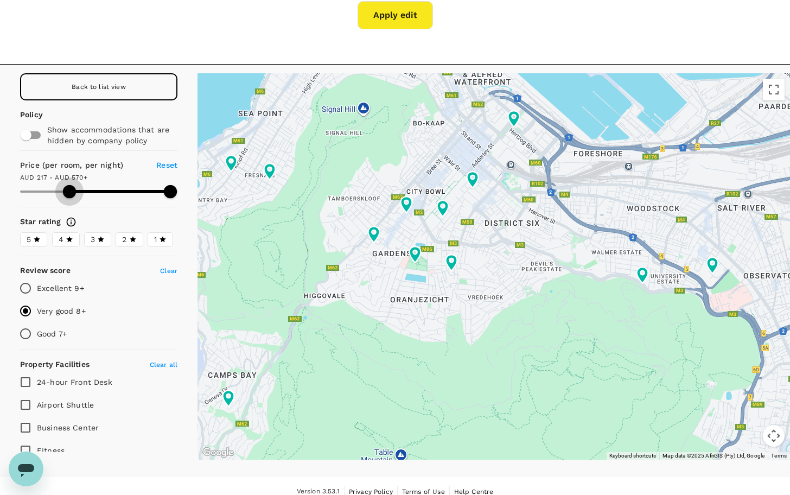
type input "233.19"
type input "570.19"
type input "235.19"
type input "570.19"
type input "237.19"
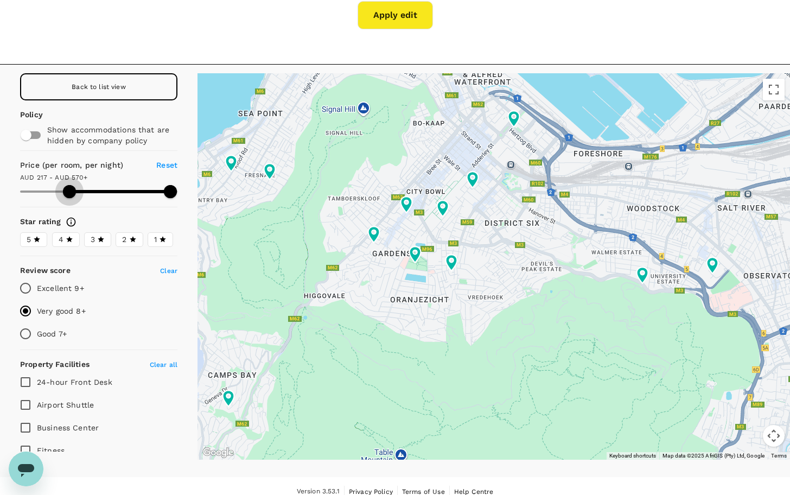
type input "570.19"
type input "237.19"
type input "570.19"
type input "239.19"
type input "570.19"
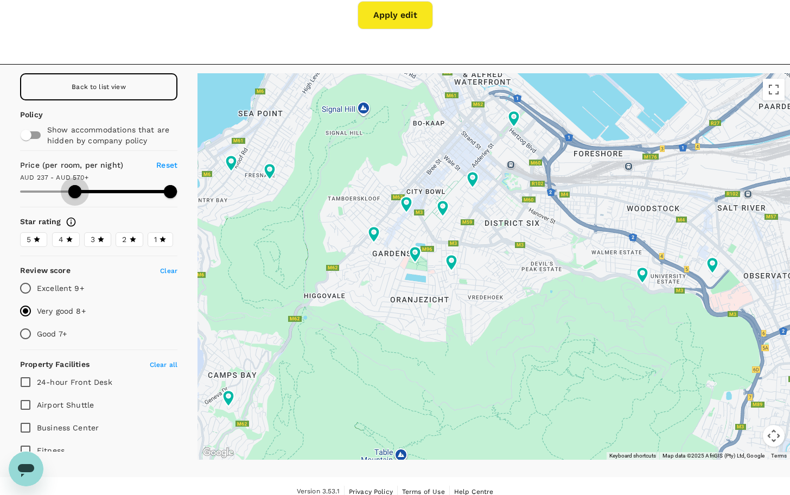
type input "243.19"
type input "570.19"
type input "245.19"
type input "570.19"
type input "247.19"
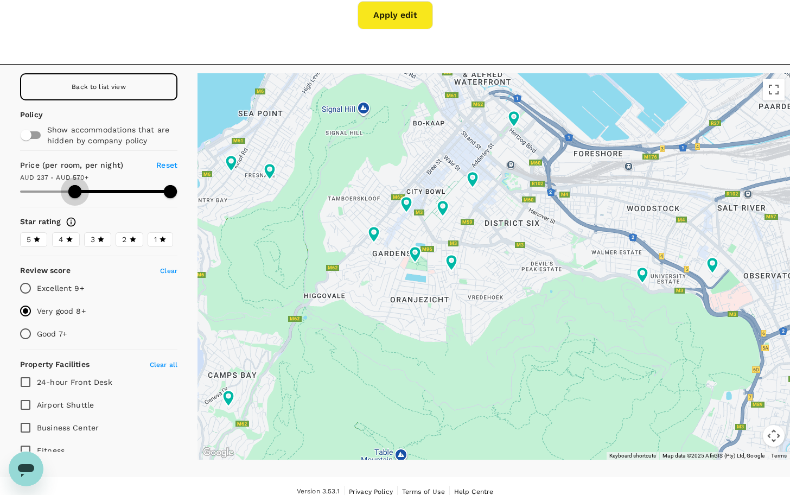
type input "570.19"
drag, startPoint x: 67, startPoint y: 193, endPoint x: 75, endPoint y: 194, distance: 8.2
click at [75, 194] on span at bounding box center [78, 191] width 13 height 13
type input "247.19"
type input "570.19"
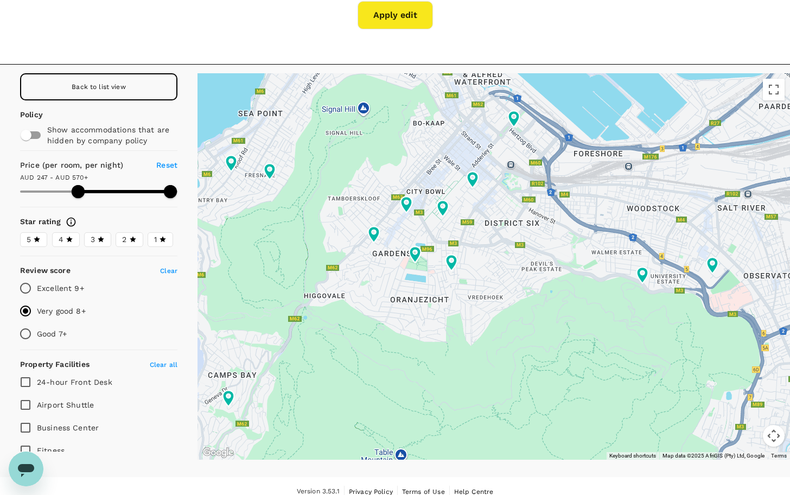
type input "247.19"
type input "570.19"
type input "247.19"
type input "570.19"
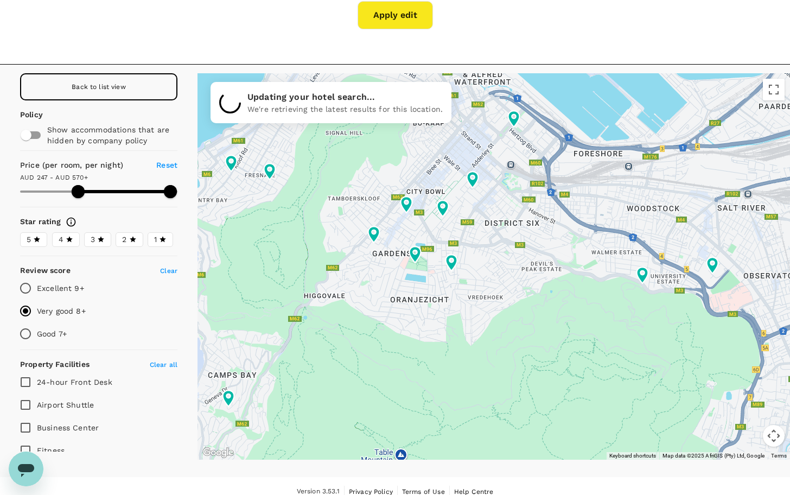
type input "247.19"
type input "570.19"
type input "247.19"
type input "570.19"
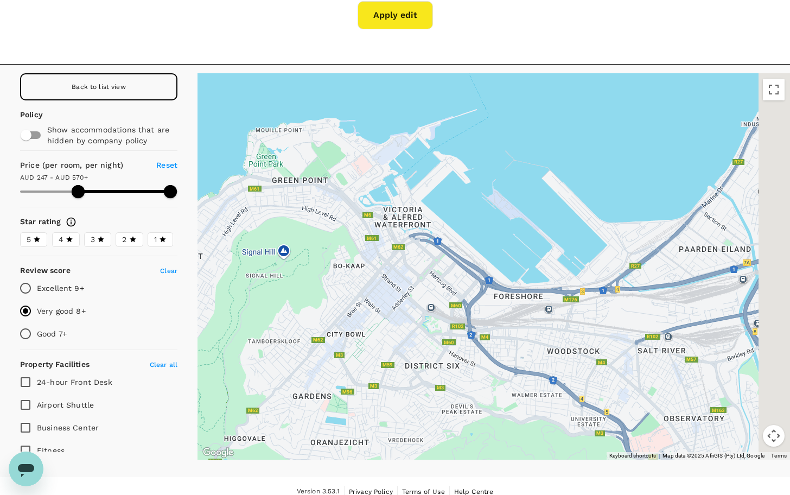
drag, startPoint x: 311, startPoint y: 193, endPoint x: 230, endPoint y: 338, distance: 166.4
click at [230, 338] on div at bounding box center [494, 266] width 593 height 386
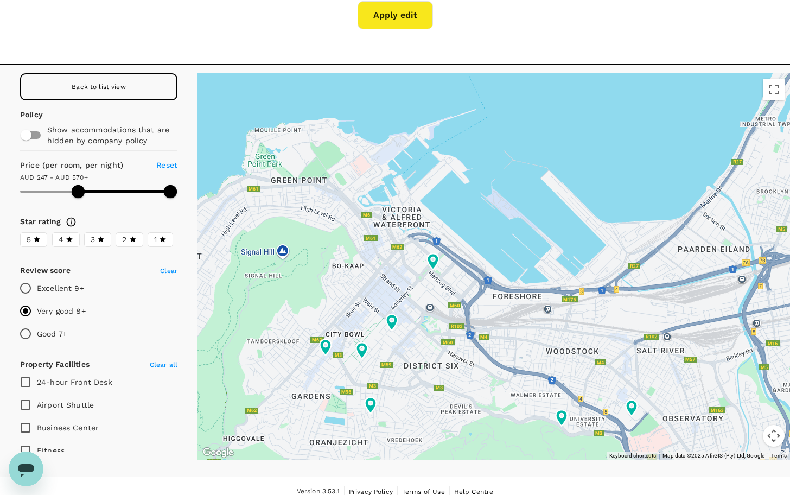
type input "247.19"
click at [27, 332] on input "Good 7+" at bounding box center [25, 333] width 23 height 23
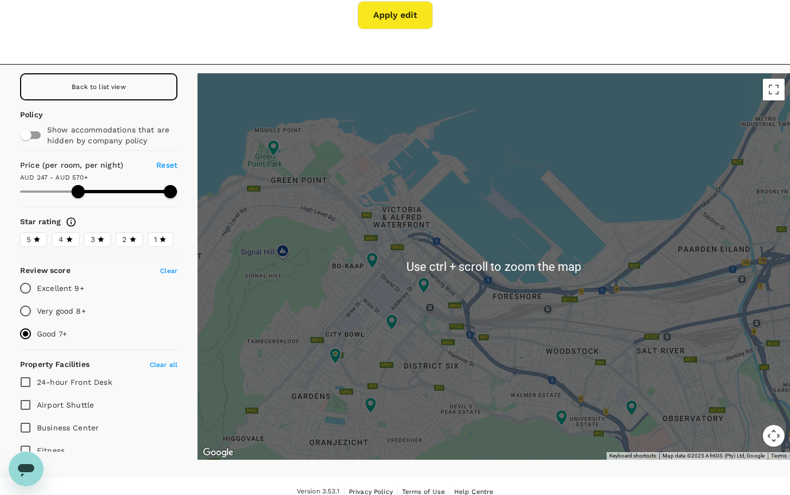
scroll to position [120, 0]
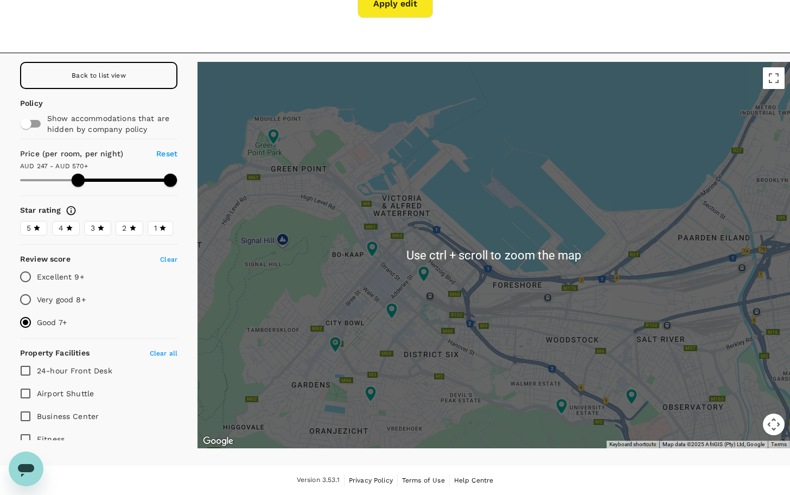
click at [344, 316] on div at bounding box center [494, 255] width 593 height 386
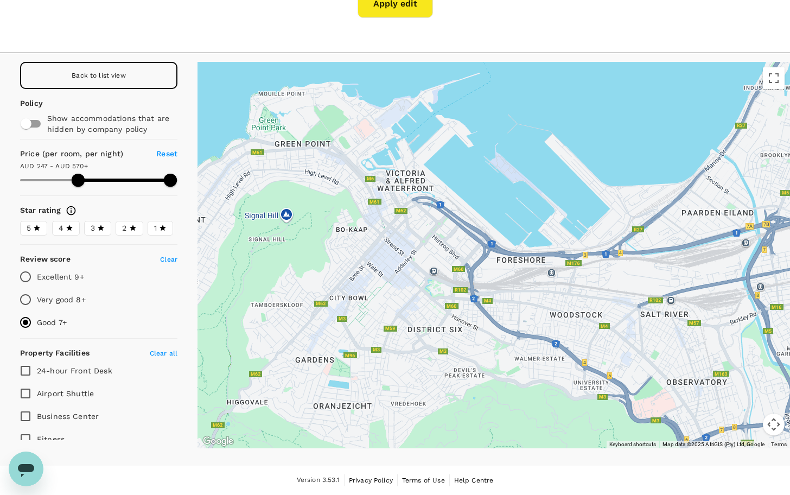
drag, startPoint x: 353, startPoint y: 293, endPoint x: 353, endPoint y: 285, distance: 7.1
click at [353, 285] on div at bounding box center [494, 255] width 593 height 386
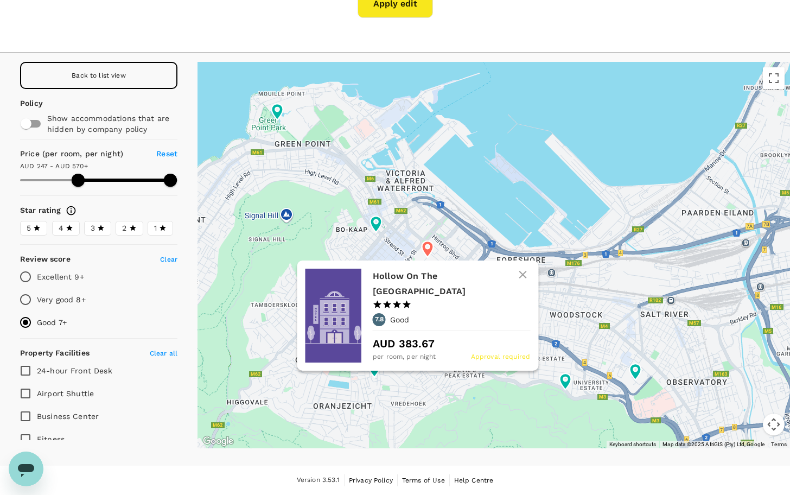
click at [426, 274] on h6 "Hollow On The Square City Hotel" at bounding box center [447, 284] width 149 height 30
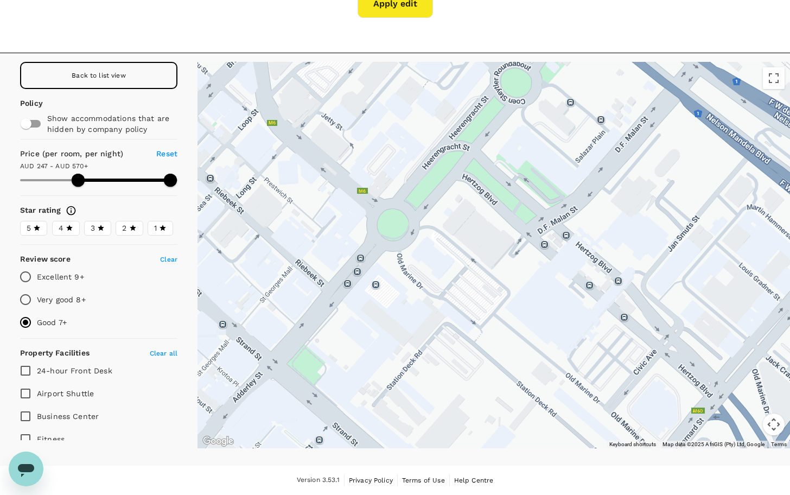
drag, startPoint x: 503, startPoint y: 268, endPoint x: 501, endPoint y: 370, distance: 101.5
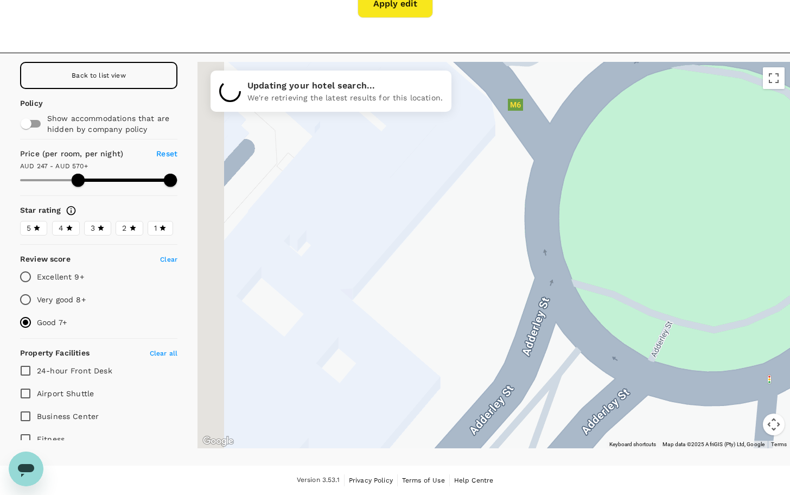
drag, startPoint x: 337, startPoint y: 185, endPoint x: 450, endPoint y: 276, distance: 145.2
click at [450, 276] on div at bounding box center [494, 255] width 593 height 386
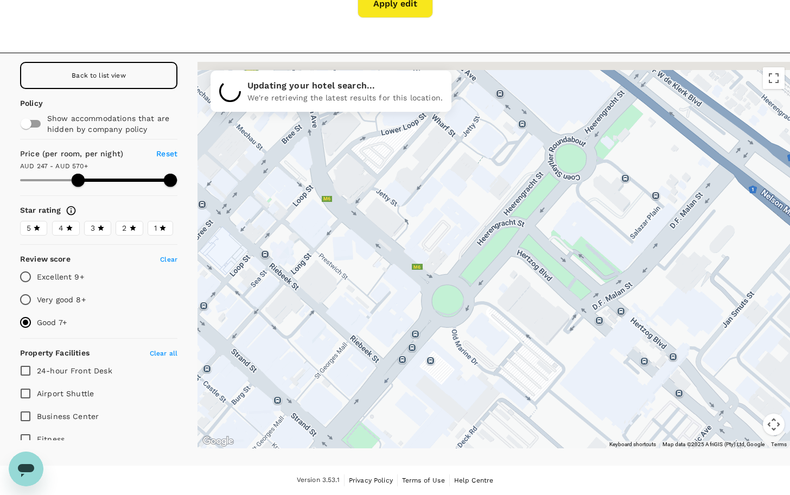
drag, startPoint x: 465, startPoint y: 288, endPoint x: 430, endPoint y: 322, distance: 48.7
click at [430, 322] on div at bounding box center [494, 255] width 593 height 386
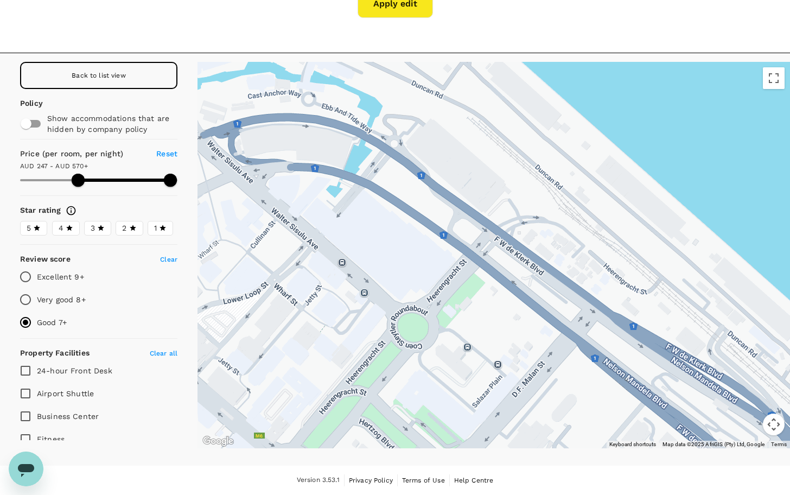
drag, startPoint x: 502, startPoint y: 197, endPoint x: 343, endPoint y: 363, distance: 229.2
click at [343, 363] on div at bounding box center [494, 255] width 593 height 386
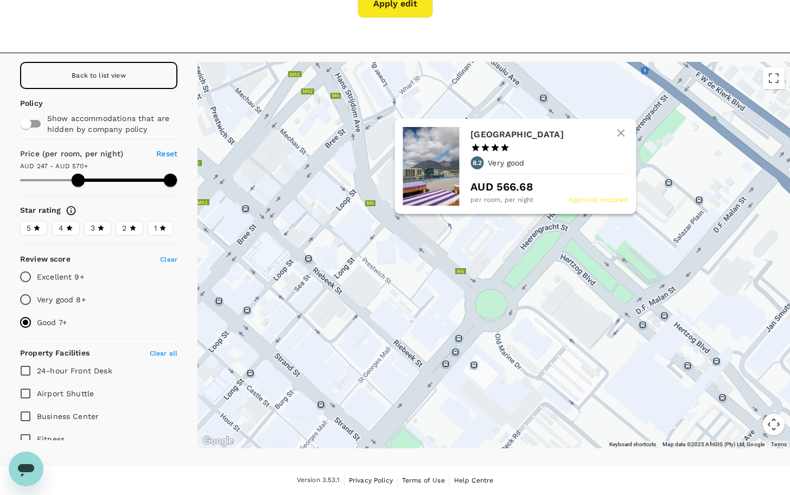
drag, startPoint x: 327, startPoint y: 284, endPoint x: 538, endPoint y: 104, distance: 277.2
click at [540, 100] on div "Hotel Sky Cape Town 1 Star 2 Stars 3 Stars 4 Stars 5 Stars 8.2 Very good AUD 56…" at bounding box center [494, 255] width 593 height 386
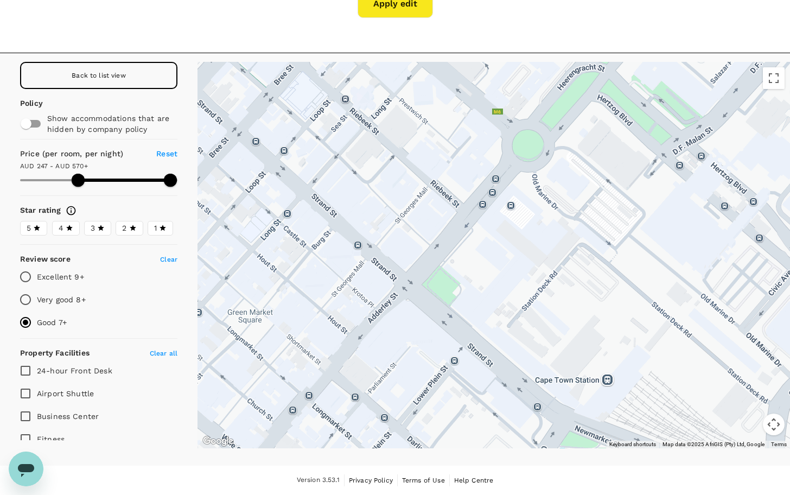
drag, startPoint x: 401, startPoint y: 304, endPoint x: 422, endPoint y: 163, distance: 142.8
click at [422, 163] on div at bounding box center [494, 255] width 593 height 386
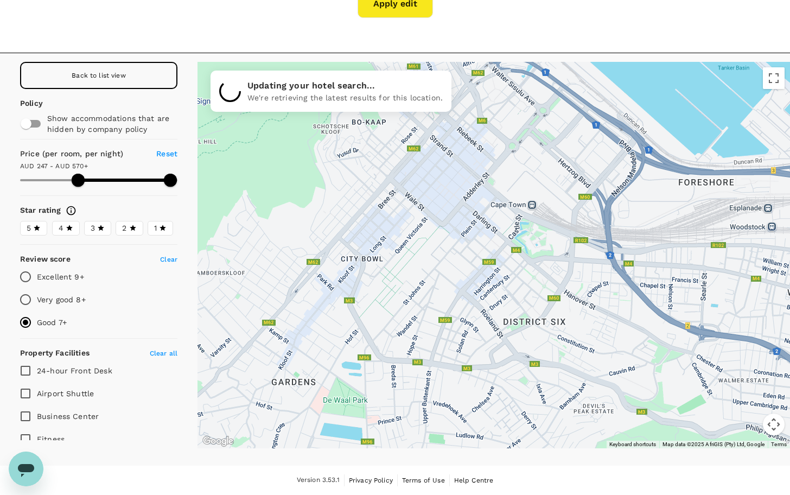
drag, startPoint x: 338, startPoint y: 256, endPoint x: 444, endPoint y: 213, distance: 114.7
click at [444, 213] on div at bounding box center [494, 255] width 593 height 386
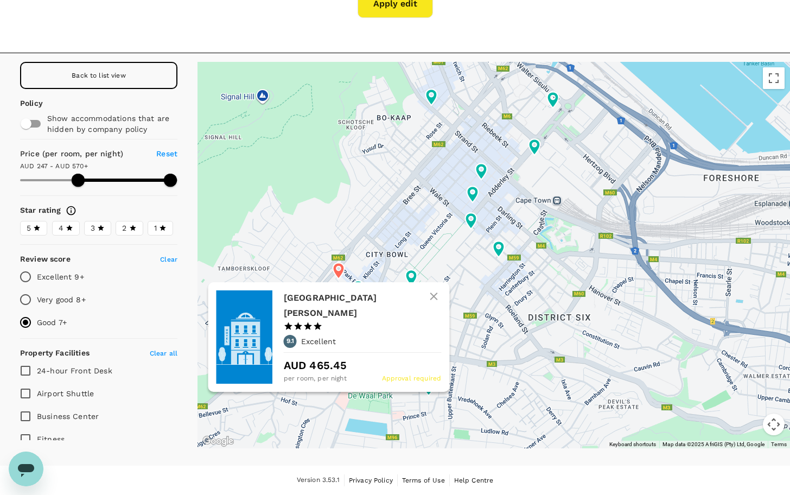
click at [337, 270] on icon at bounding box center [338, 271] width 11 height 16
click at [303, 301] on h6 "Cape Milner Hotel" at bounding box center [358, 305] width 149 height 30
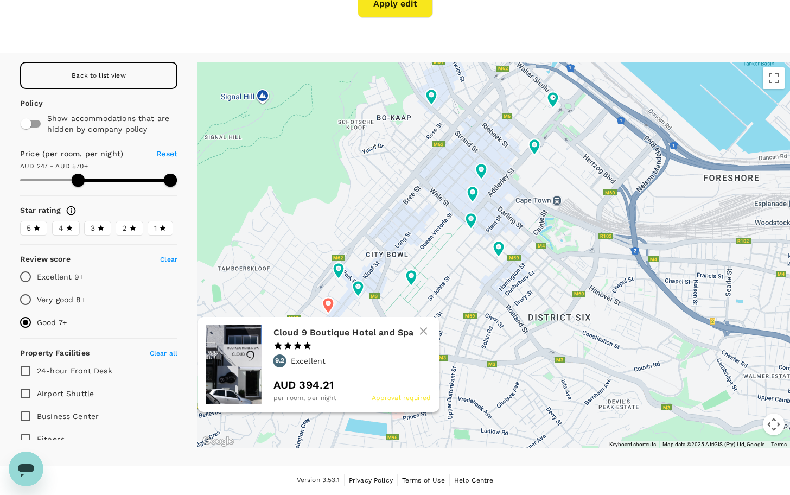
click at [327, 302] on icon at bounding box center [327, 305] width 11 height 16
click at [319, 333] on h6 "Cloud 9 Boutique Hotel and Spa" at bounding box center [348, 332] width 149 height 15
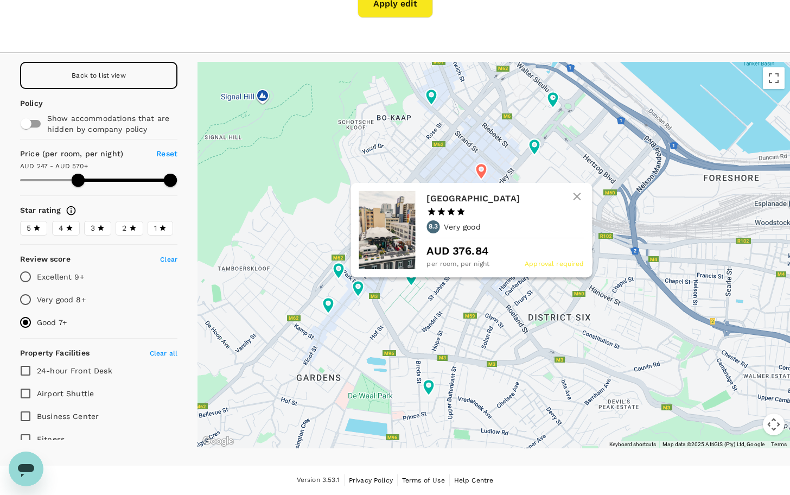
click at [481, 170] on icon at bounding box center [482, 172] width 20 height 20
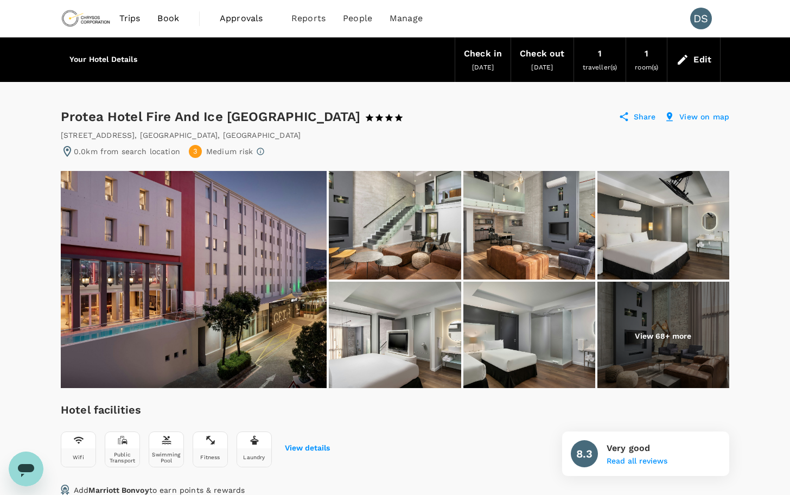
click at [478, 65] on span "01 Feb 2026" at bounding box center [483, 68] width 22 height 8
click at [689, 55] on icon at bounding box center [682, 59] width 13 height 13
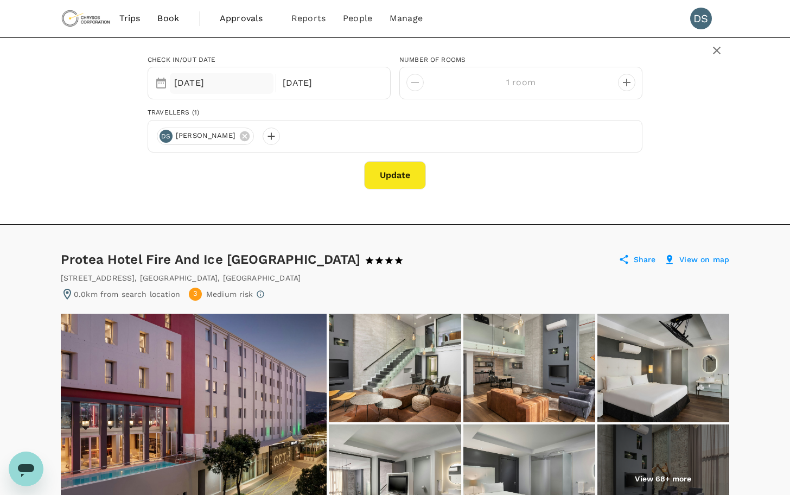
click at [231, 88] on div "01 Feb" at bounding box center [222, 83] width 104 height 21
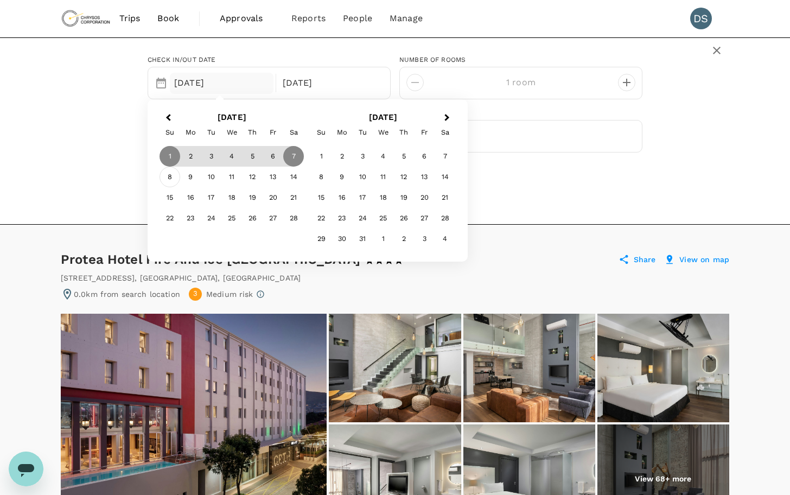
click at [167, 178] on div "8" at bounding box center [170, 177] width 21 height 21
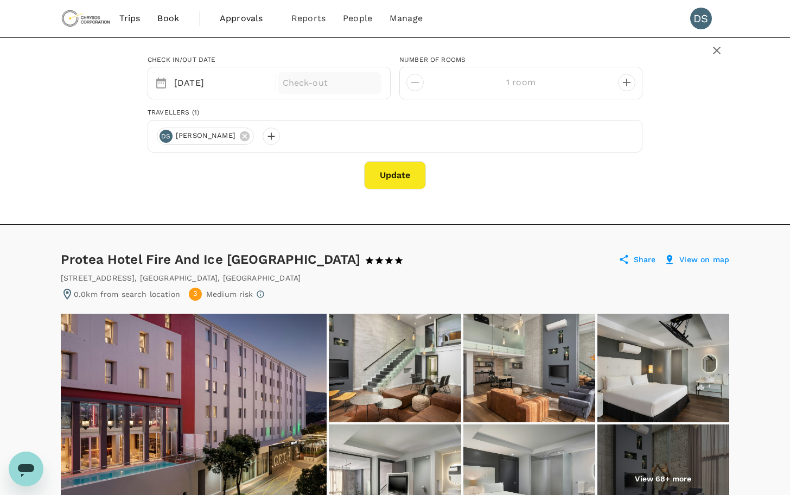
click at [306, 82] on p "Check-out" at bounding box center [330, 83] width 95 height 13
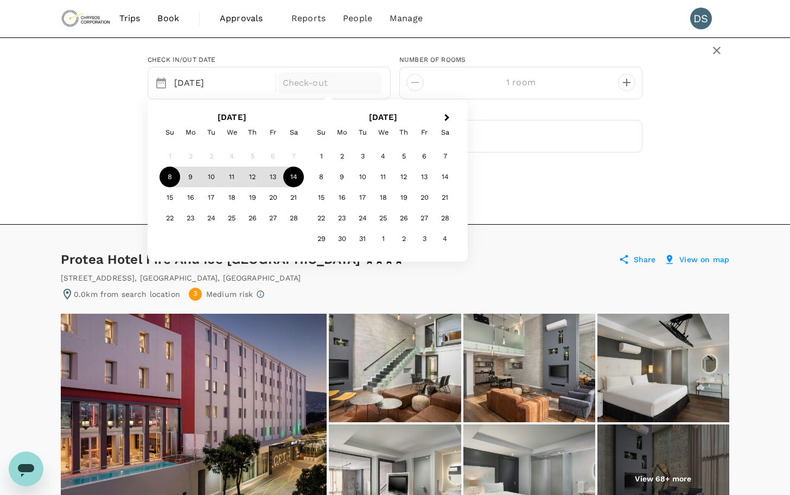
click at [293, 176] on div "14" at bounding box center [293, 177] width 21 height 21
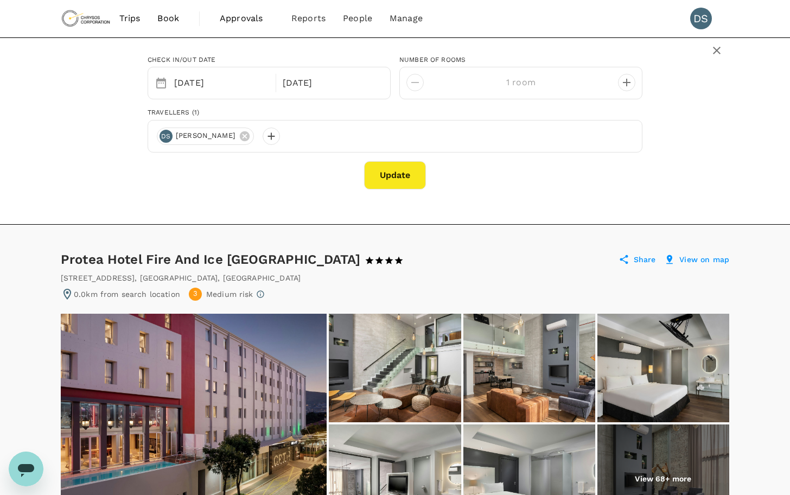
click at [402, 172] on button "Update" at bounding box center [395, 175] width 62 height 28
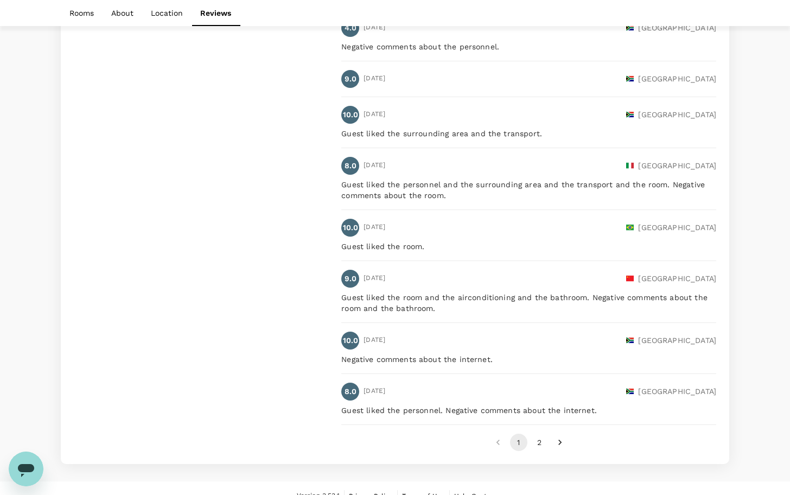
scroll to position [1429, 0]
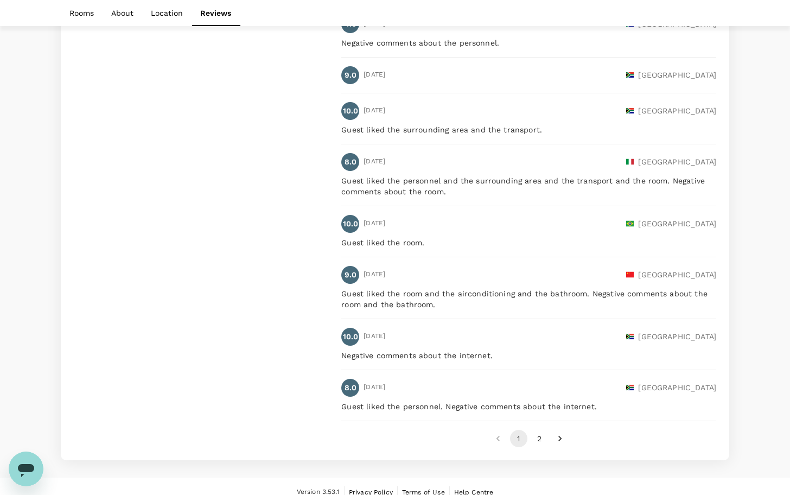
click at [540, 430] on button "2" at bounding box center [539, 438] width 17 height 17
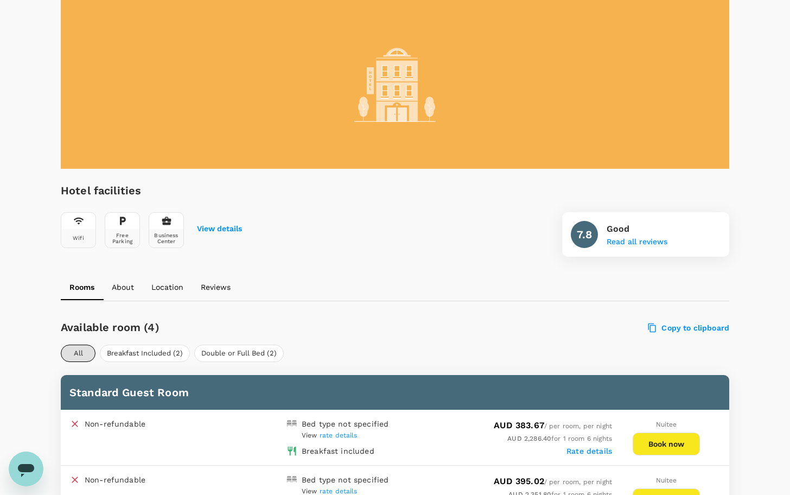
scroll to position [0, 0]
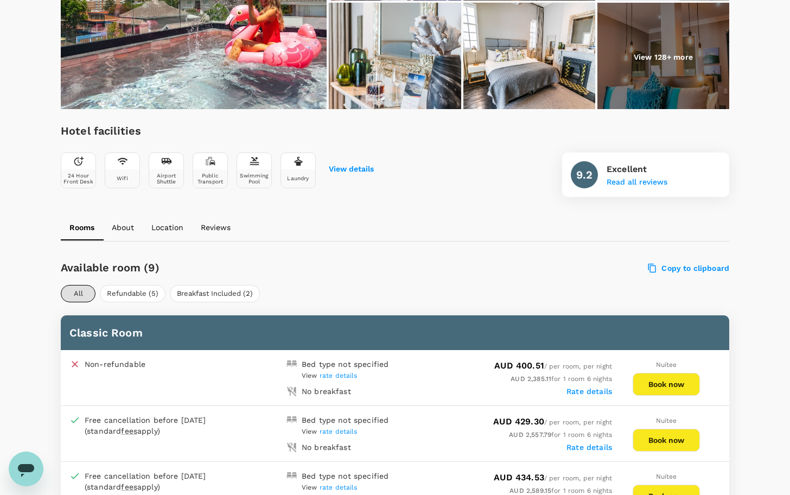
scroll to position [271, 0]
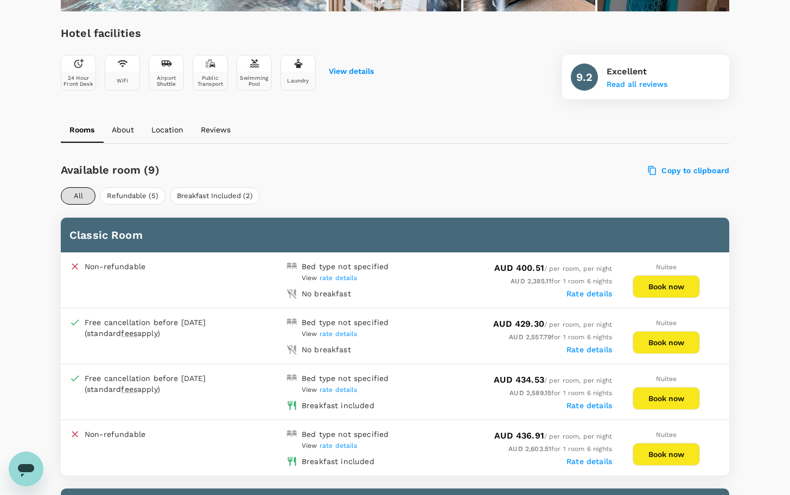
scroll to position [380, 0]
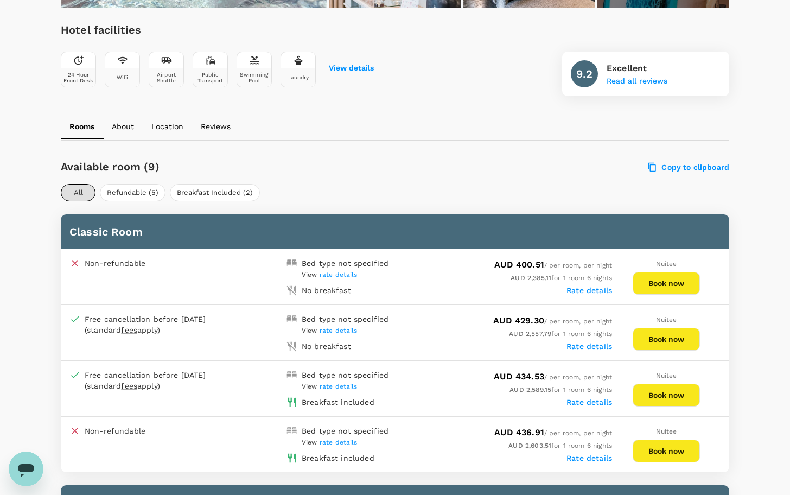
click at [383, 193] on div "All Refundable (5) Breakfast Included (2)" at bounding box center [395, 192] width 669 height 17
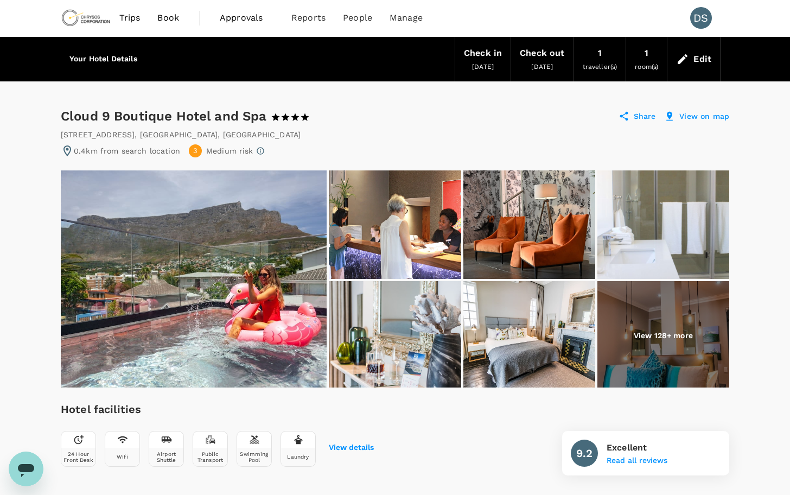
scroll to position [0, 0]
